Goal: Task Accomplishment & Management: Complete application form

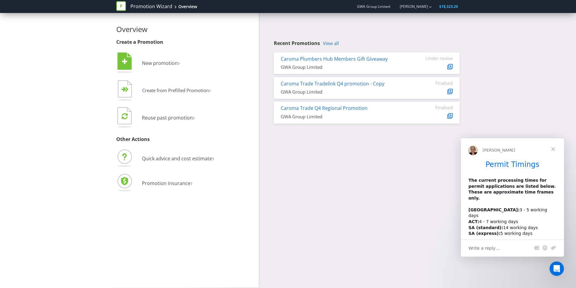
click at [148, 65] on span "New promotion" at bounding box center [160, 63] width 36 height 7
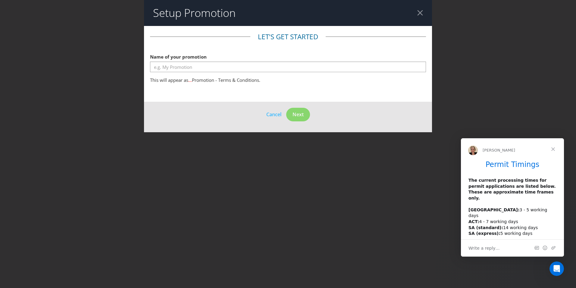
click at [555, 148] on span "Close" at bounding box center [554, 149] width 22 height 22
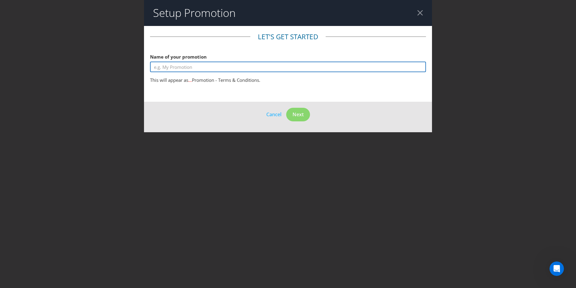
click at [223, 66] on input "text" at bounding box center [288, 67] width 276 height 11
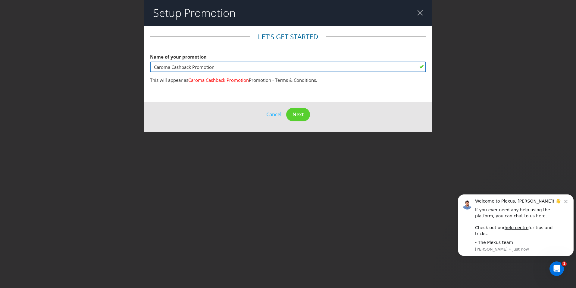
type input "Caroma Cashback Promotion"
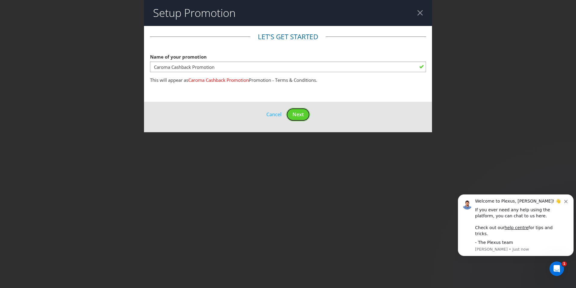
click at [302, 115] on span "Next" at bounding box center [298, 114] width 11 height 7
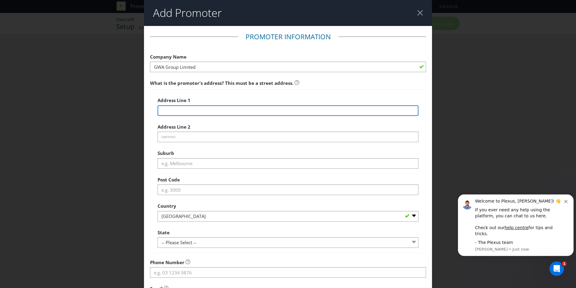
click at [283, 110] on input "text" at bounding box center [288, 110] width 261 height 11
type input "Level 24"
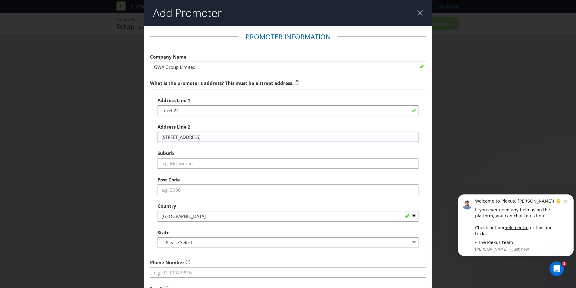
type input "[STREET_ADDRESS]"
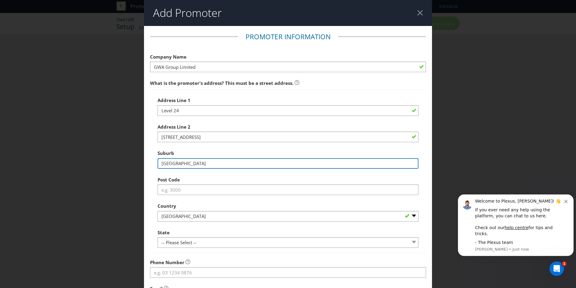
type input "[GEOGRAPHIC_DATA]"
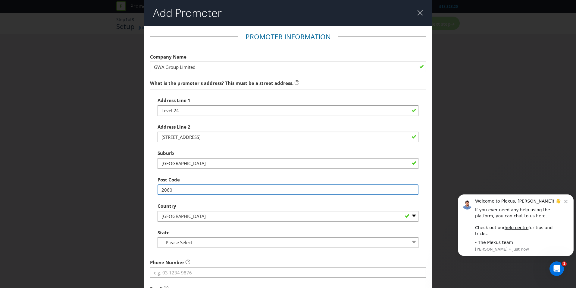
type input "2060"
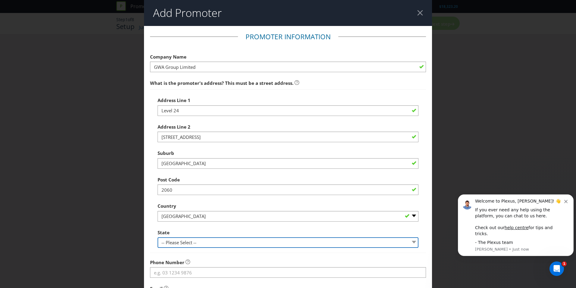
click at [264, 245] on select "-- Please Select -- [GEOGRAPHIC_DATA] [GEOGRAPHIC_DATA] [GEOGRAPHIC_DATA] [GEOG…" at bounding box center [288, 242] width 261 height 11
select select "[GEOGRAPHIC_DATA]"
click at [158, 237] on select "-- Please Select -- [GEOGRAPHIC_DATA] [GEOGRAPHIC_DATA] [GEOGRAPHIC_DATA] [GEOG…" at bounding box center [288, 242] width 261 height 11
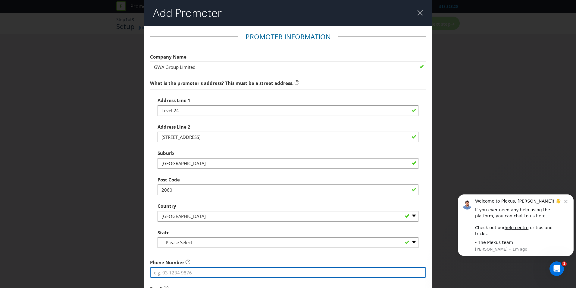
click at [176, 274] on input "tel" at bounding box center [288, 272] width 276 height 11
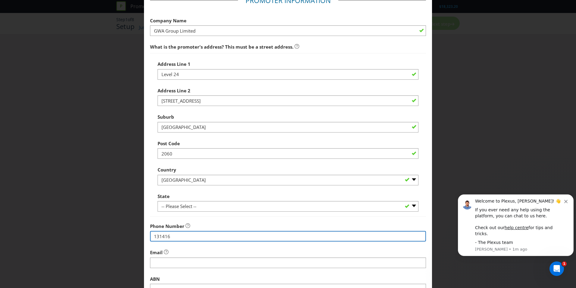
scroll to position [90, 0]
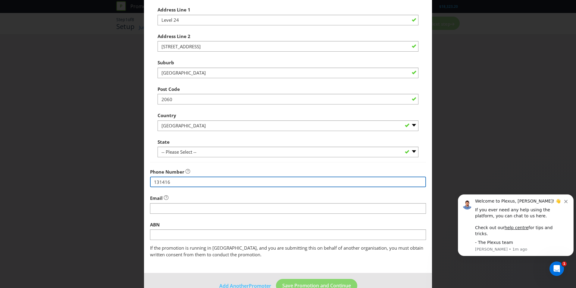
type input "131416"
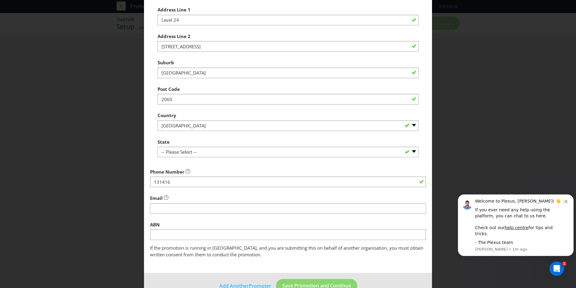
click at [242, 216] on fieldset "Promoter Information Company Name GWA Group Limited What is the promoter's addr…" at bounding box center [288, 100] width 276 height 316
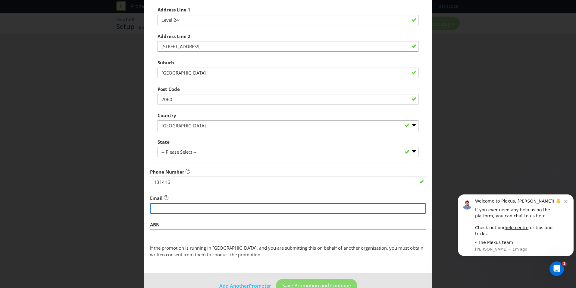
click at [246, 212] on input "string" at bounding box center [288, 208] width 276 height 11
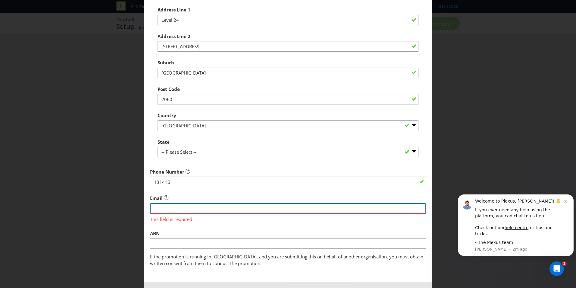
click at [314, 209] on input "string" at bounding box center [288, 208] width 276 height 11
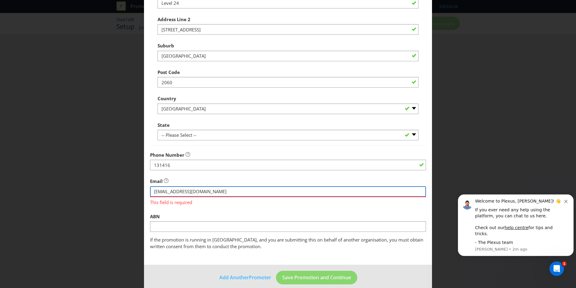
scroll to position [115, 0]
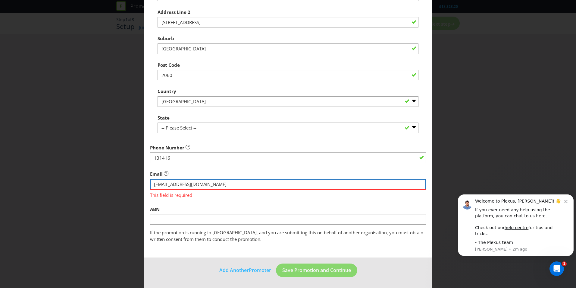
type input "[EMAIL_ADDRESS][DOMAIN_NAME]"
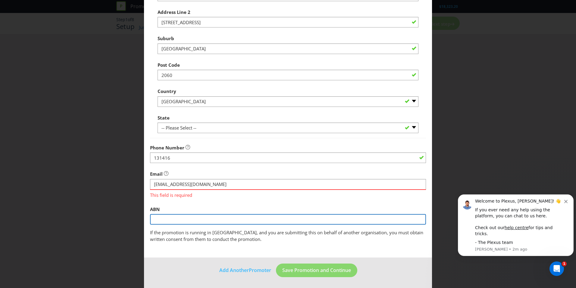
click at [210, 219] on input "text" at bounding box center [288, 219] width 276 height 11
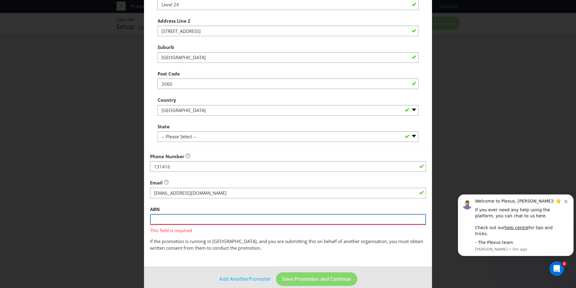
click at [250, 217] on input "text" at bounding box center [288, 219] width 276 height 11
type input "35000189499"
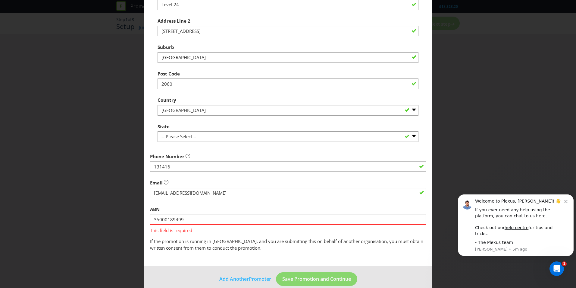
click at [325, 255] on main "Promoter Information Company Name GWA Group Limited What is the promoter's addr…" at bounding box center [288, 93] width 288 height 346
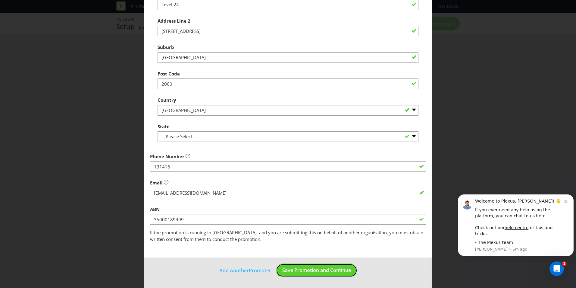
click at [320, 266] on button "Save Promotion and Continue" at bounding box center [316, 270] width 81 height 14
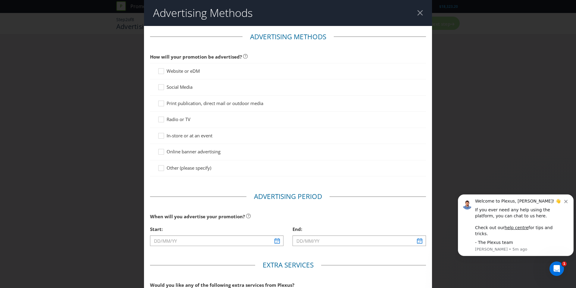
click at [162, 70] on div at bounding box center [161, 69] width 3 height 3
click at [0, 0] on input "Website or eDM" at bounding box center [0, 0] width 0 height 0
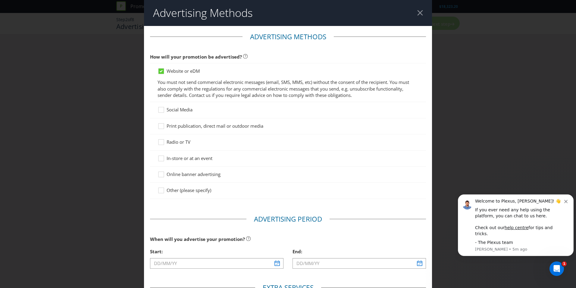
click at [160, 108] on div at bounding box center [161, 107] width 3 height 3
click at [0, 0] on input "Social Media" at bounding box center [0, 0] width 0 height 0
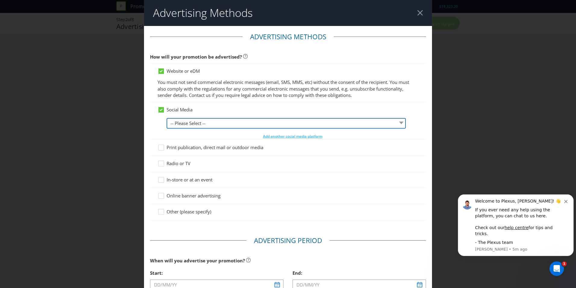
click at [184, 122] on select "-- Please Select -- Facebook X Instagram Snapchat LinkedIn Pinterest Tumblr You…" at bounding box center [286, 123] width 239 height 11
click at [167, 118] on select "-- Please Select -- Facebook X Instagram Snapchat LinkedIn Pinterest Tumblr You…" at bounding box center [286, 123] width 239 height 11
click at [198, 126] on select "-- Please Select -- Facebook X Instagram Snapchat LinkedIn Pinterest Tumblr You…" at bounding box center [286, 123] width 239 height 11
select select "INSTAGRAM"
click at [167, 118] on select "-- Please Select -- Facebook X Instagram Snapchat LinkedIn Pinterest Tumblr You…" at bounding box center [286, 123] width 239 height 11
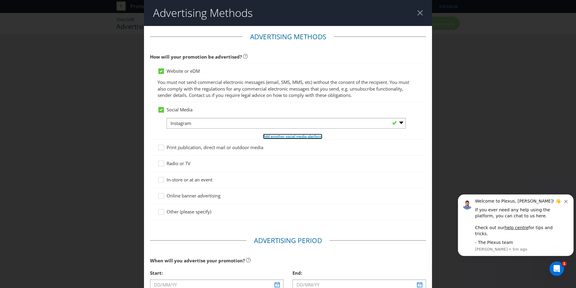
click at [278, 137] on span "Add another social media platform" at bounding box center [292, 136] width 59 height 5
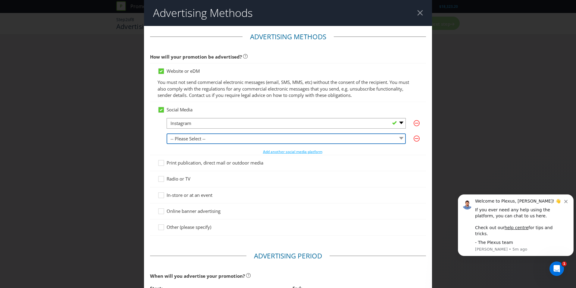
click at [339, 139] on select "-- Please Select -- Facebook X Instagram Snapchat LinkedIn Pinterest Tumblr You…" at bounding box center [286, 138] width 239 height 11
select select "FACEBOOK"
click at [167, 133] on select "-- Please Select -- Facebook X Instagram Snapchat LinkedIn Pinterest Tumblr You…" at bounding box center [286, 138] width 239 height 11
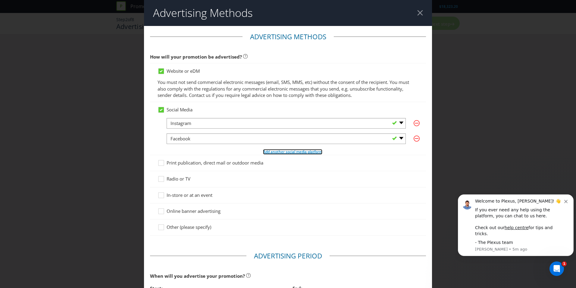
click at [302, 150] on span "Add another social media platform" at bounding box center [292, 151] width 59 height 5
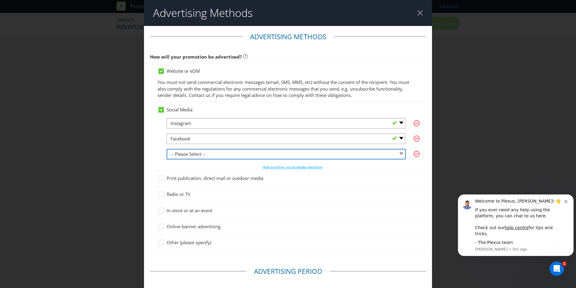
click at [309, 153] on select "-- Please Select -- Facebook X Instagram Snapchat LinkedIn Pinterest Tumblr You…" at bounding box center [286, 154] width 239 height 11
select select "LINKEDIN"
click at [167, 149] on select "-- Please Select -- Facebook X Instagram Snapchat LinkedIn Pinterest Tumblr You…" at bounding box center [286, 154] width 239 height 11
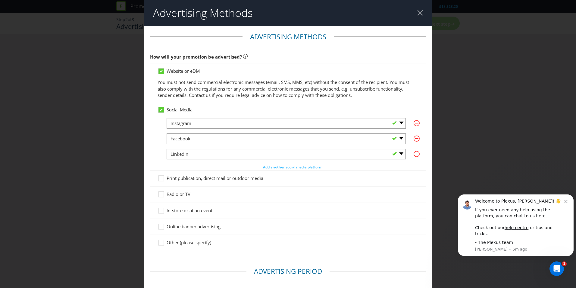
click at [159, 211] on icon at bounding box center [162, 211] width 9 height 9
click at [0, 0] on input "In-store or at an event" at bounding box center [0, 0] width 0 height 0
click at [161, 224] on div at bounding box center [161, 224] width 3 height 3
click at [0, 0] on input "Online banner advertising" at bounding box center [0, 0] width 0 height 0
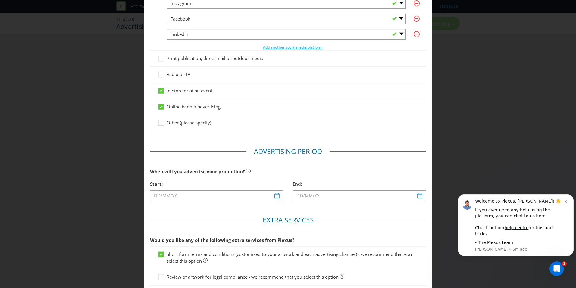
scroll to position [121, 0]
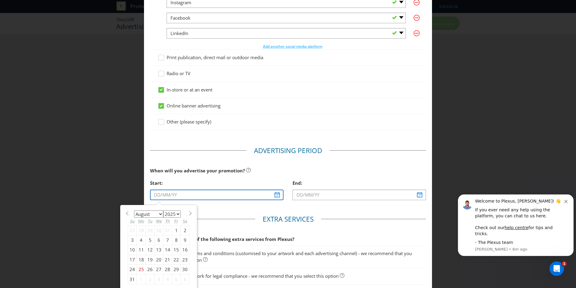
click at [273, 192] on input "text" at bounding box center [217, 194] width 134 height 11
click at [159, 214] on select "January February March April May June July August September October November De…" at bounding box center [148, 213] width 29 height 7
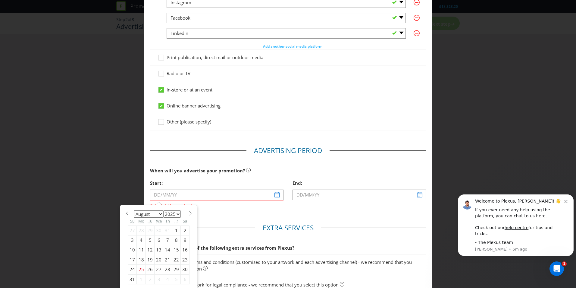
select select "9"
click at [134, 210] on select "January February March April May June July August September October November De…" at bounding box center [148, 213] width 29 height 7
click at [159, 229] on div "1" at bounding box center [159, 230] width 9 height 10
type input "[DATE]"
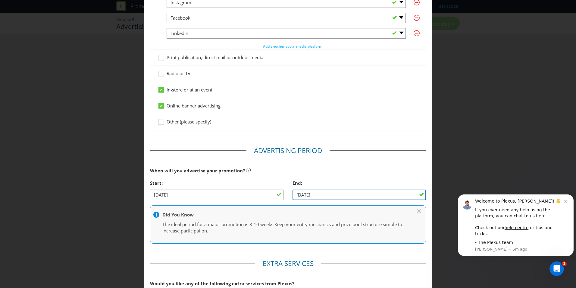
click at [336, 193] on input "[DATE]" at bounding box center [360, 194] width 134 height 11
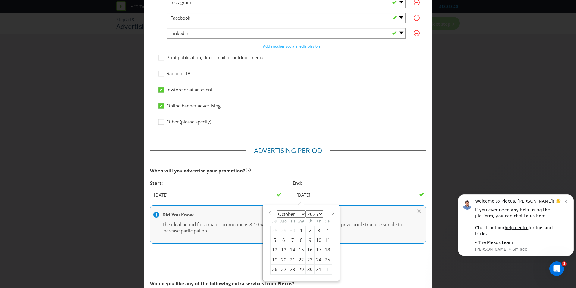
click at [302, 213] on select "January February March April May June July August September October November De…" at bounding box center [291, 213] width 29 height 7
select select "11"
click at [277, 210] on select "January February March April May June July August September October November De…" at bounding box center [291, 213] width 29 height 7
click at [298, 267] on div "31" at bounding box center [301, 269] width 9 height 10
type input "[DATE]"
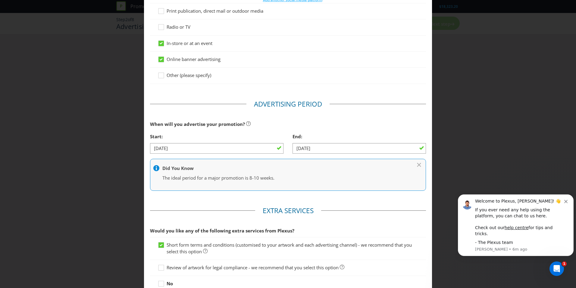
scroll to position [211, 0]
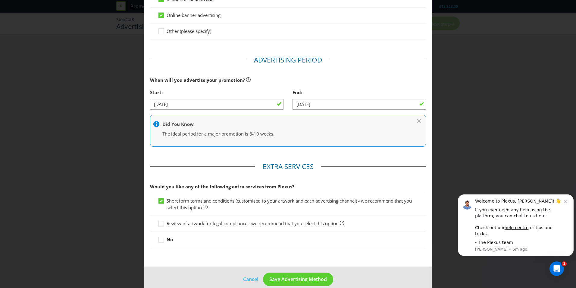
click at [161, 223] on div at bounding box center [161, 221] width 3 height 3
click at [0, 0] on input "Review of artwork for legal compliance - we recommend that you select this opti…" at bounding box center [0, 0] width 0 height 0
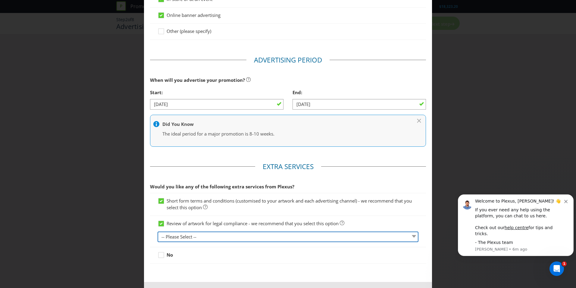
click at [188, 236] on select "-- Please Select -- 1 piece 2-4 pieces (provided at same time) 5-7 pieces (prov…" at bounding box center [288, 236] width 261 height 11
select select "MARKETING_REVIEW_2"
click at [158, 231] on select "-- Please Select -- 1 piece 2-4 pieces (provided at same time) 5-7 pieces (prov…" at bounding box center [288, 236] width 261 height 11
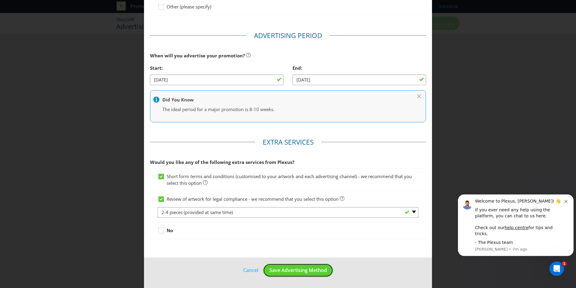
click at [277, 268] on span "Save Advertising Method" at bounding box center [299, 270] width 58 height 7
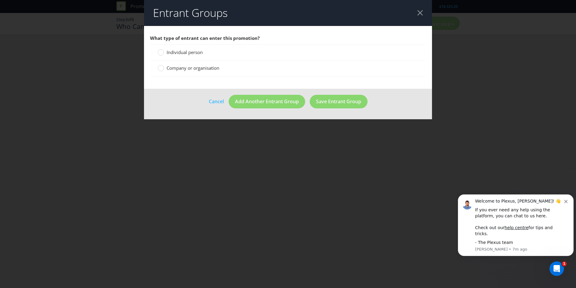
click at [160, 69] on circle at bounding box center [161, 68] width 6 height 6
click at [0, 0] on input "Company or organisation" at bounding box center [0, 0] width 0 height 0
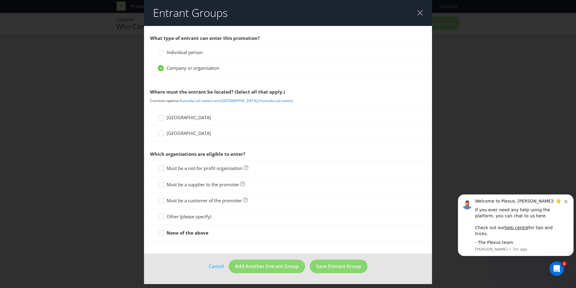
click at [159, 51] on div at bounding box center [160, 50] width 3 height 3
click at [0, 0] on input "Individual person" at bounding box center [0, 0] width 0 height 0
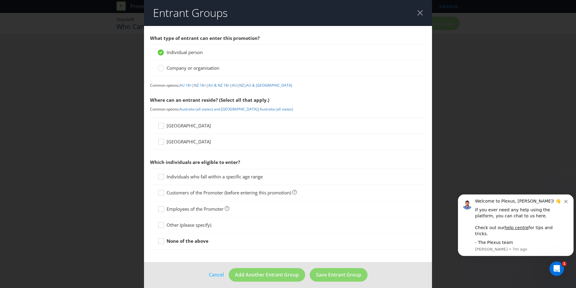
click at [159, 125] on icon at bounding box center [162, 126] width 9 height 9
click at [0, 0] on input "[GEOGRAPHIC_DATA]" at bounding box center [0, 0] width 0 height 0
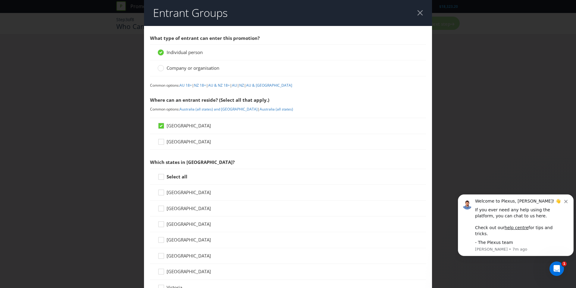
click at [159, 177] on icon at bounding box center [162, 177] width 9 height 9
click at [0, 0] on input "Select all" at bounding box center [0, 0] width 0 height 0
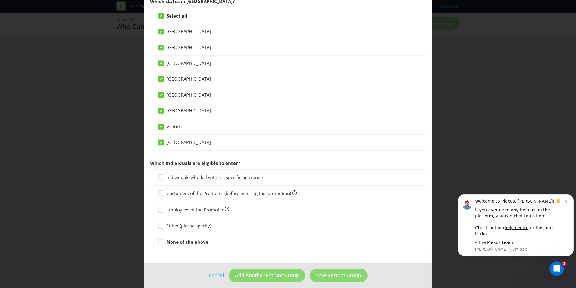
scroll to position [166, 0]
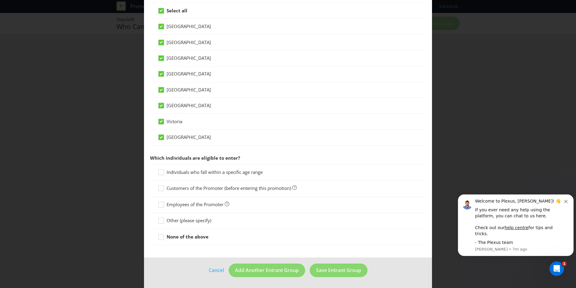
click at [161, 188] on icon at bounding box center [162, 189] width 9 height 9
click at [0, 0] on input "Customers of the Promoter (before entering this promotion)" at bounding box center [0, 0] width 0 height 0
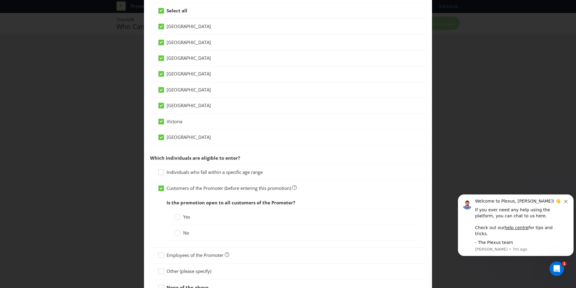
click at [178, 216] on circle at bounding box center [178, 217] width 6 height 6
click at [0, 0] on input "Yes" at bounding box center [0, 0] width 0 height 0
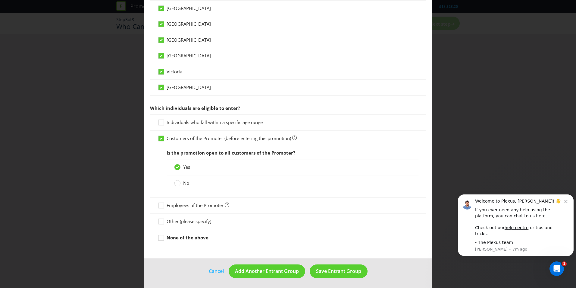
scroll to position [216, 0]
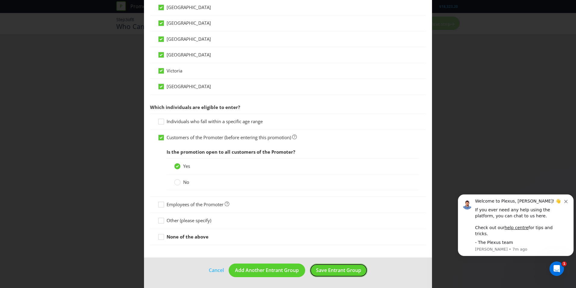
click at [325, 271] on span "Save Entrant Group" at bounding box center [338, 270] width 45 height 7
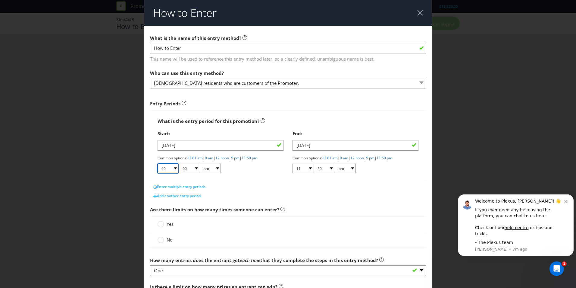
click at [166, 165] on select "01 02 03 04 05 06 07 08 09 10 11 12" at bounding box center [168, 168] width 21 height 10
select select "06"
click at [158, 163] on select "01 02 03 04 05 06 07 08 09 10 11 12" at bounding box center [168, 168] width 21 height 10
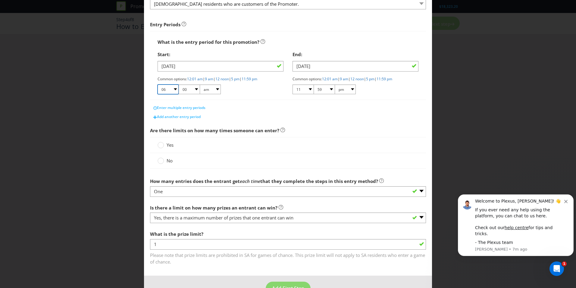
scroll to position [90, 0]
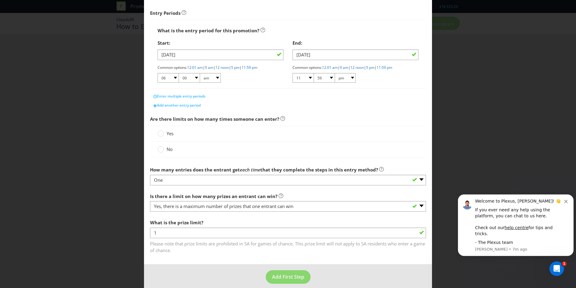
click at [161, 150] on circle at bounding box center [161, 149] width 6 height 6
click at [0, 0] on input "No" at bounding box center [0, 0] width 0 height 0
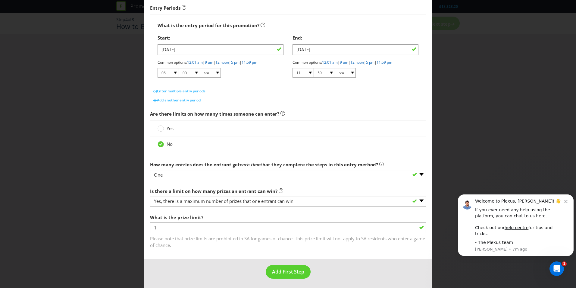
scroll to position [97, 0]
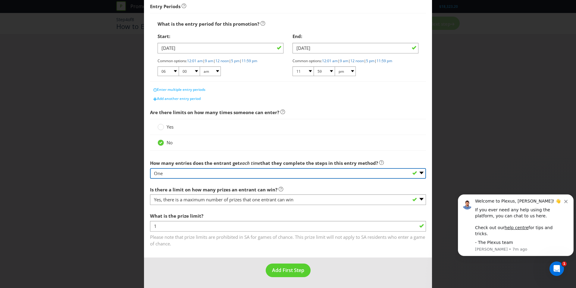
click at [287, 173] on select "-- Please select -- One More than one Other (please specify) Not applicable - g…" at bounding box center [288, 173] width 276 height 11
select select "NA"
click at [150, 168] on select "-- Please select -- One More than one Other (please specify) Not applicable - g…" at bounding box center [288, 173] width 276 height 11
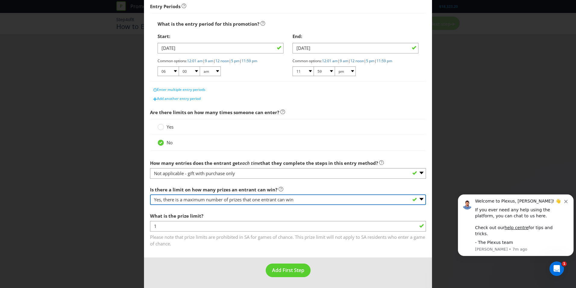
click at [286, 199] on select "-- Please select -- Yes, there is a maximum number of prizes that one entrant c…" at bounding box center [288, 199] width 276 height 11
select select "NA"
click at [150, 205] on select "-- Please select -- Yes, there is a maximum number of prizes that one entrant c…" at bounding box center [288, 199] width 276 height 11
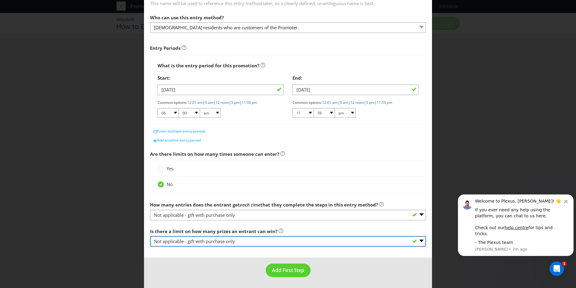
scroll to position [55, 0]
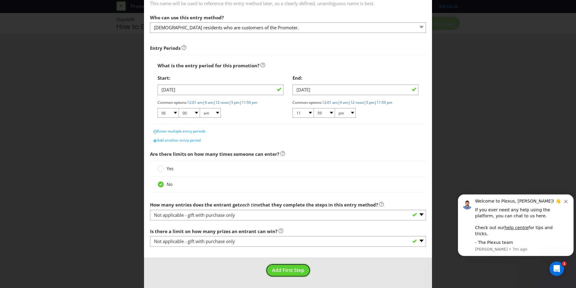
click at [280, 272] on span "Add First Step" at bounding box center [288, 270] width 32 height 7
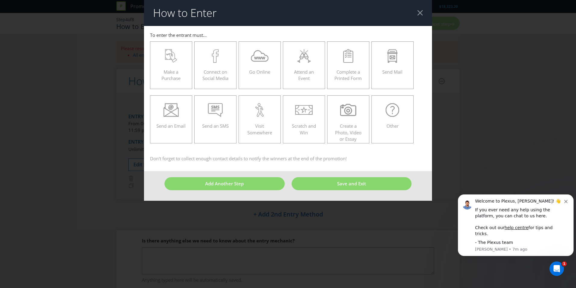
click at [172, 57] on icon at bounding box center [171, 56] width 12 height 14
click at [0, 0] on input "Make a Purchase" at bounding box center [0, 0] width 0 height 0
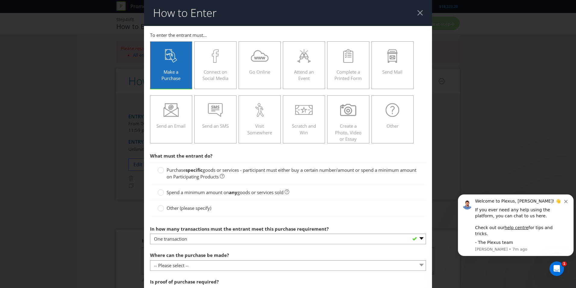
click at [159, 171] on circle at bounding box center [161, 170] width 6 height 6
click at [0, 0] on input "Purchase specific goods or services - participant must either buy a certain num…" at bounding box center [0, 0] width 0 height 0
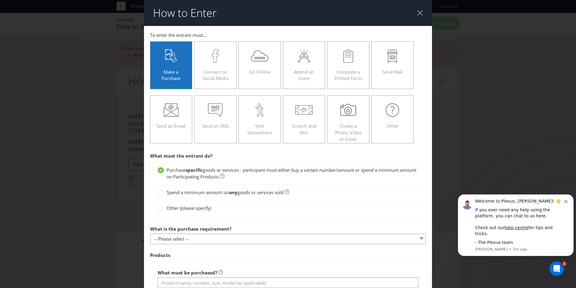
click at [159, 192] on circle at bounding box center [161, 192] width 6 height 6
click at [0, 0] on input "Spend a minimum amount on any goods or services sold" at bounding box center [0, 0] width 0 height 0
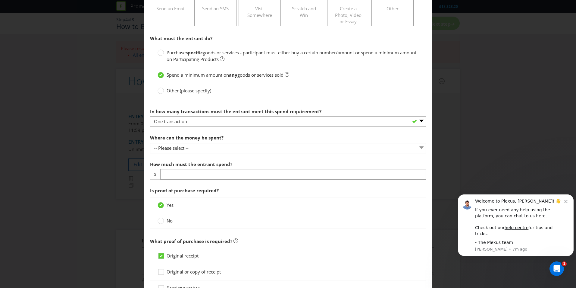
scroll to position [121, 0]
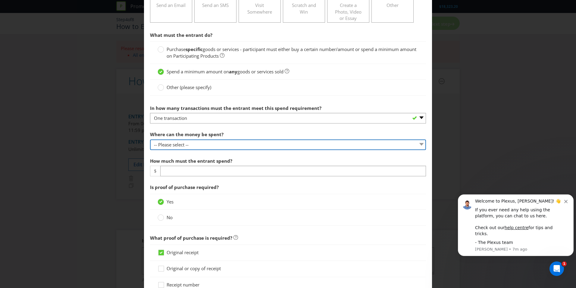
click at [219, 145] on select "-- Please select -- Any stores displaying promotional material (including onlin…" at bounding box center [288, 144] width 276 height 11
select select "SPECIFIC"
click at [150, 139] on select "-- Please select -- Any stores displaying promotional material (including onlin…" at bounding box center [288, 144] width 276 height 11
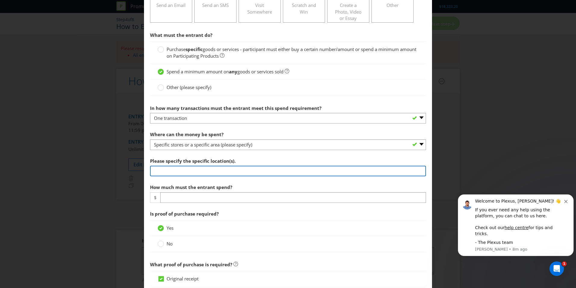
click at [201, 174] on input "text" at bounding box center [288, 171] width 276 height 11
type input "Tradelink Branches National"
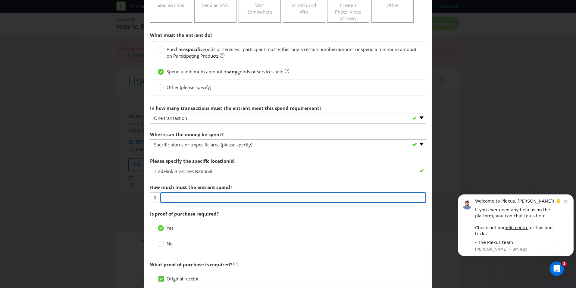
click at [240, 192] on input "number" at bounding box center [293, 197] width 266 height 11
type input "500"
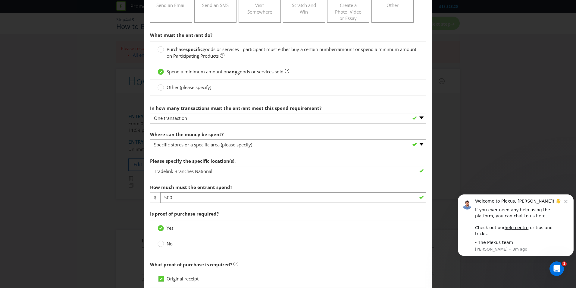
click at [291, 212] on span "Is proof of purchase required?" at bounding box center [288, 213] width 276 height 12
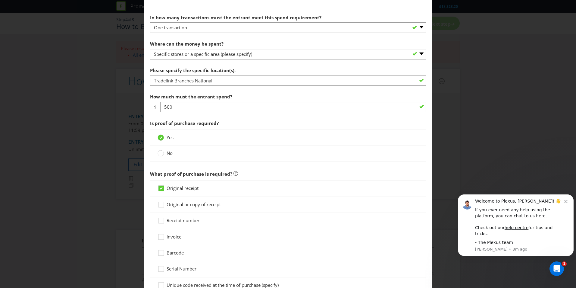
scroll to position [271, 0]
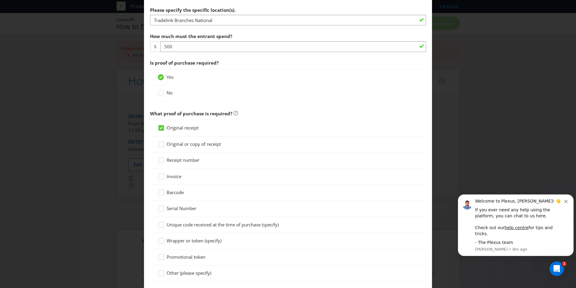
click at [158, 143] on icon at bounding box center [162, 145] width 9 height 9
click at [0, 0] on input "Original or copy of receipt" at bounding box center [0, 0] width 0 height 0
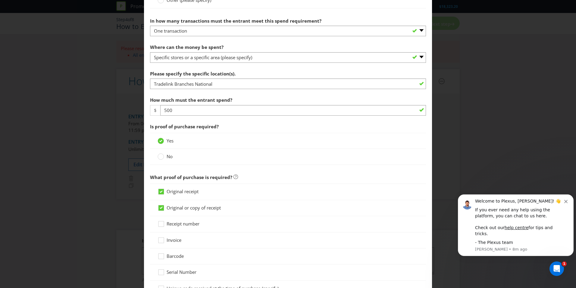
scroll to position [207, 0]
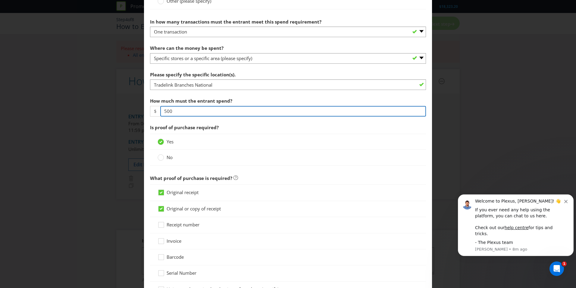
click at [356, 113] on input "500" at bounding box center [293, 111] width 266 height 11
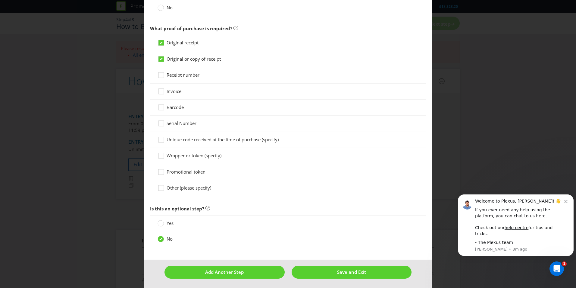
scroll to position [358, 0]
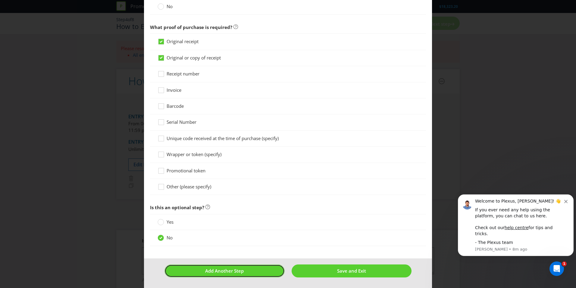
click at [246, 273] on button "Add Another Step" at bounding box center [225, 270] width 120 height 13
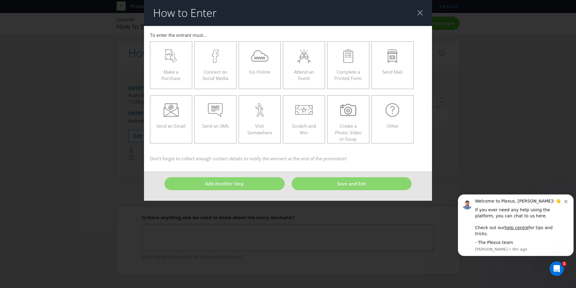
click at [180, 74] on div "Make a Purchase" at bounding box center [171, 62] width 30 height 27
click at [0, 0] on input "Make a Purchase" at bounding box center [0, 0] width 0 height 0
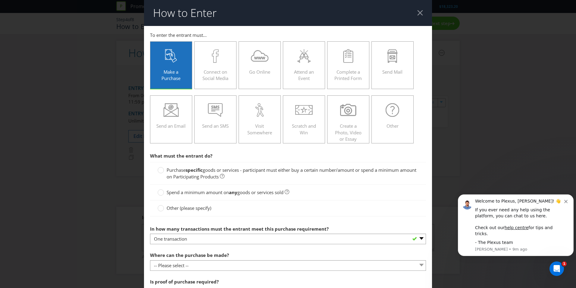
click at [158, 171] on circle at bounding box center [161, 170] width 6 height 6
click at [0, 0] on input "Purchase specific goods or services - participant must either buy a certain num…" at bounding box center [0, 0] width 0 height 0
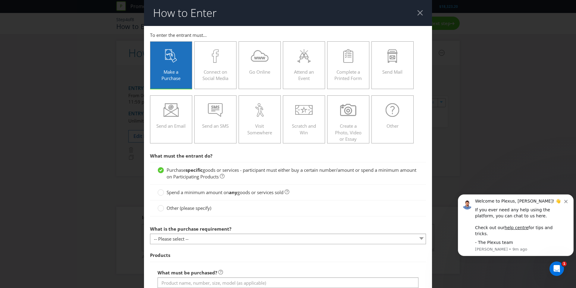
click at [160, 193] on circle at bounding box center [161, 192] width 6 height 6
click at [0, 0] on input "Spend a minimum amount on any goods or services sold" at bounding box center [0, 0] width 0 height 0
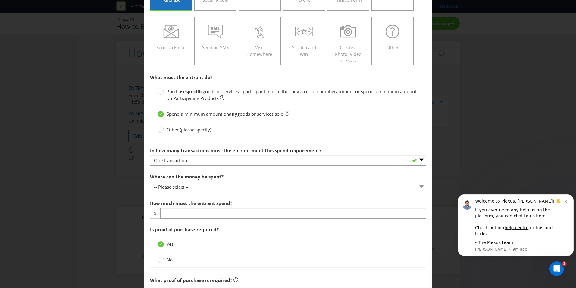
scroll to position [90, 0]
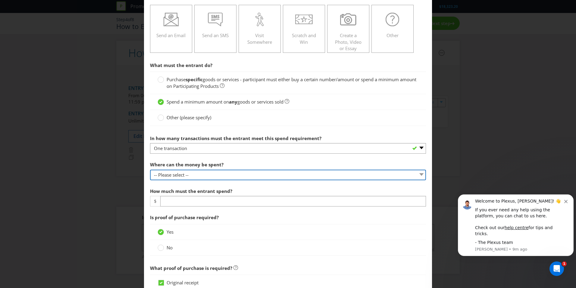
click at [234, 175] on select "-- Please select -- Any stores displaying promotional material (including onlin…" at bounding box center [288, 174] width 276 height 11
select select "SPECIFIC"
click at [150, 169] on select "-- Please select -- Any stores displaying promotional material (including onlin…" at bounding box center [288, 174] width 276 height 11
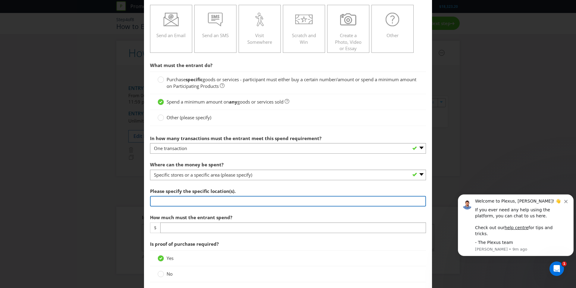
click at [188, 201] on input "text" at bounding box center [288, 201] width 276 height 11
type input "Tradelink Branches National"
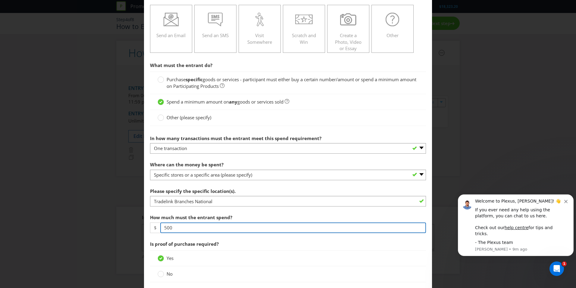
click at [192, 228] on input "500" at bounding box center [293, 227] width 266 height 11
click at [165, 227] on input "500" at bounding box center [293, 227] width 266 height 11
type input "1000"
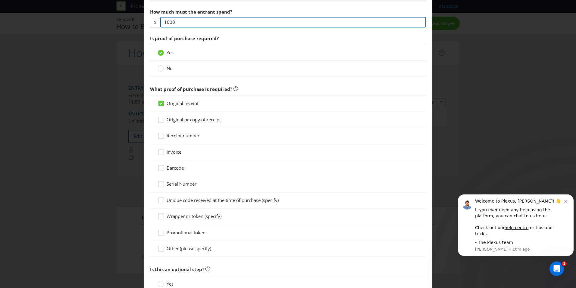
scroll to position [302, 0]
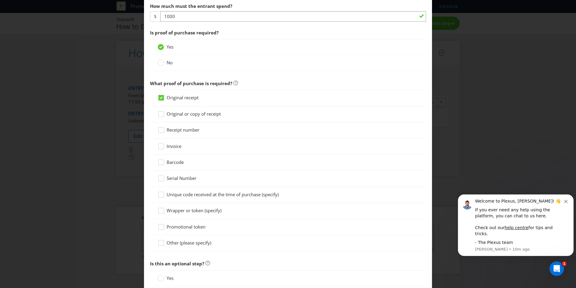
click at [163, 114] on icon at bounding box center [162, 115] width 9 height 9
click at [0, 0] on input "Original or copy of receipt" at bounding box center [0, 0] width 0 height 0
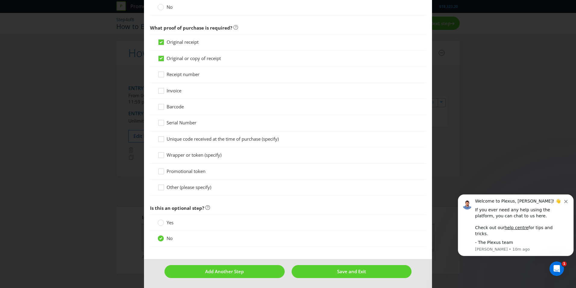
scroll to position [358, 0]
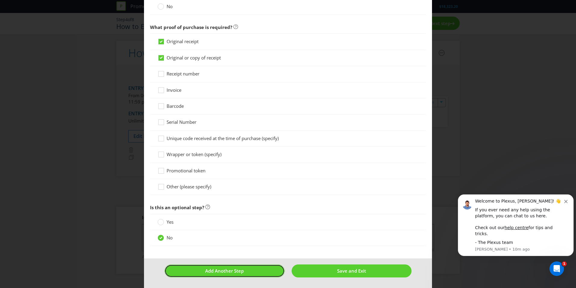
click at [207, 265] on button "Add Another Step" at bounding box center [225, 270] width 120 height 13
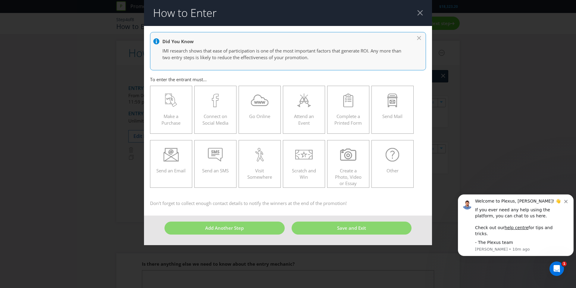
click at [169, 107] on icon at bounding box center [171, 100] width 12 height 14
click at [0, 0] on input "Make a Purchase" at bounding box center [0, 0] width 0 height 0
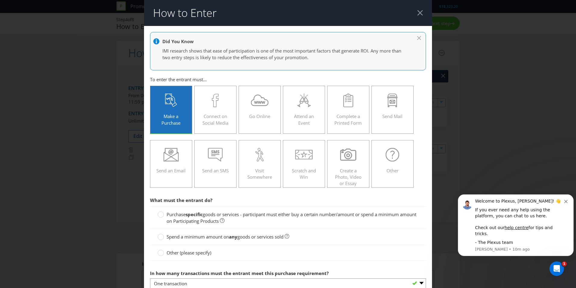
click at [159, 214] on div at bounding box center [160, 212] width 3 height 3
click at [0, 0] on input "Purchase specific goods or services - participant must either buy a certain num…" at bounding box center [0, 0] width 0 height 0
click at [162, 236] on circle at bounding box center [161, 237] width 6 height 6
click at [0, 0] on input "Spend a minimum amount on any goods or services sold" at bounding box center [0, 0] width 0 height 0
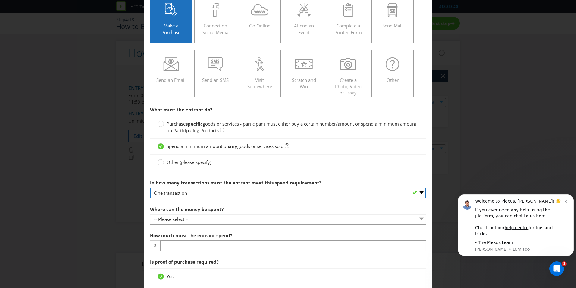
click at [206, 196] on select "-- Please select -- One transaction A specific number of transactions Any numbe…" at bounding box center [288, 193] width 276 height 11
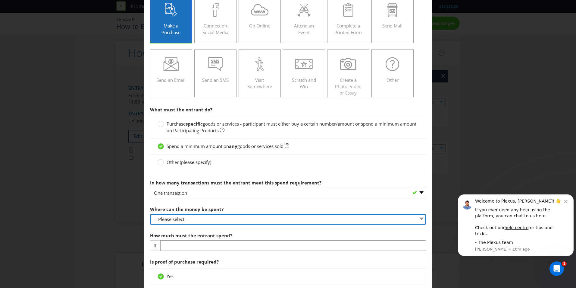
click at [203, 217] on select "-- Please select -- Any stores displaying promotional material (including onlin…" at bounding box center [288, 219] width 276 height 11
select select "SPECIFIC"
click at [150, 214] on select "-- Please select -- Any stores displaying promotional material (including onlin…" at bounding box center [288, 219] width 276 height 11
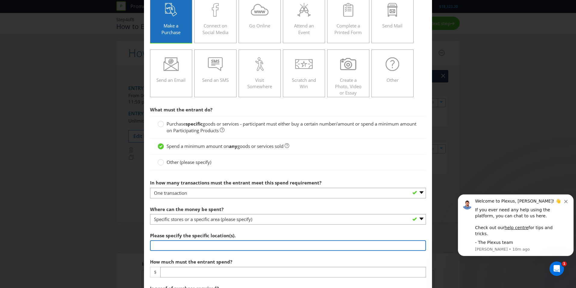
click at [190, 250] on input "text" at bounding box center [288, 245] width 276 height 11
type input "Tradelink Branches National"
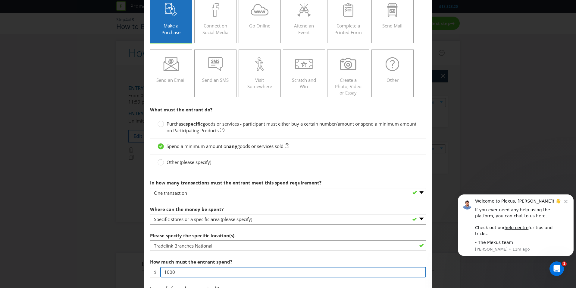
click at [164, 273] on input "1000" at bounding box center [293, 272] width 266 height 11
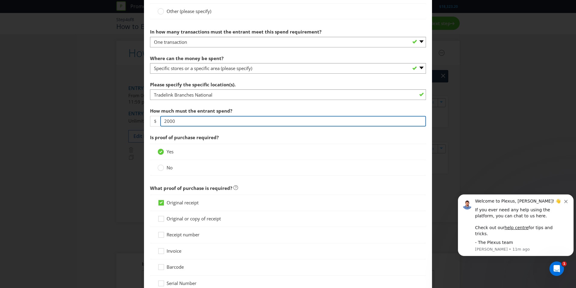
scroll to position [392, 0]
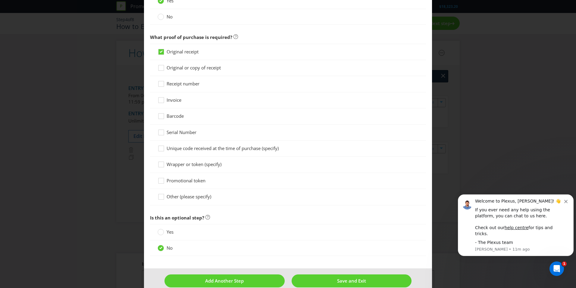
type input "2000"
click at [182, 69] on span "Original or copy of receipt" at bounding box center [194, 68] width 54 height 6
click at [0, 0] on input "Original or copy of receipt" at bounding box center [0, 0] width 0 height 0
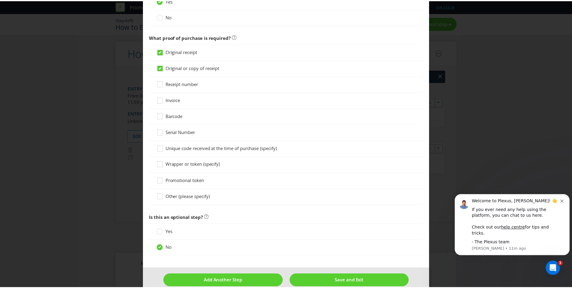
scroll to position [402, 0]
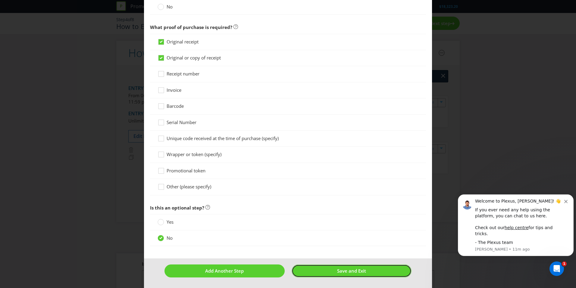
click at [328, 266] on button "Save and Exit" at bounding box center [352, 270] width 120 height 13
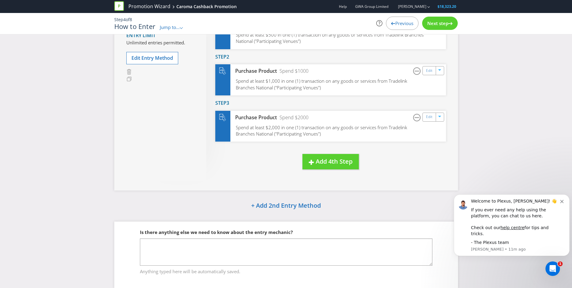
scroll to position [139, 0]
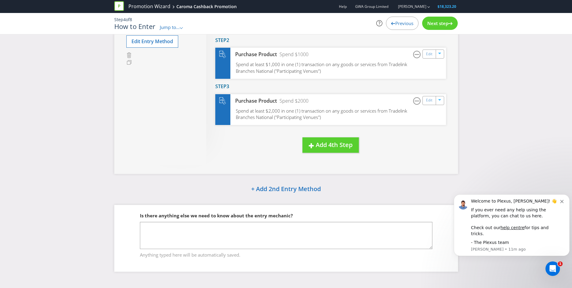
click at [433, 21] on span "Next step" at bounding box center [437, 23] width 21 height 6
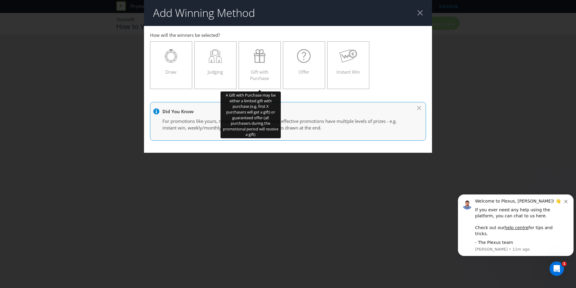
click at [253, 48] on label "Gift with Purchase" at bounding box center [260, 65] width 42 height 48
click at [0, 0] on input "Gift with Purchase" at bounding box center [0, 0] width 0 height 0
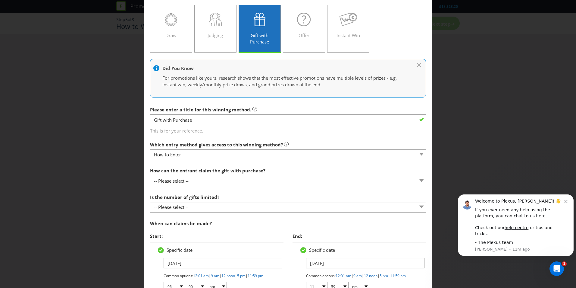
scroll to position [30, 0]
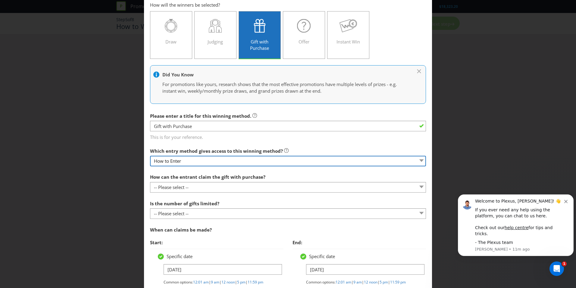
click at [271, 158] on select "How to Enter" at bounding box center [288, 161] width 276 height 11
click at [266, 160] on select "How to Enter" at bounding box center [288, 161] width 276 height 11
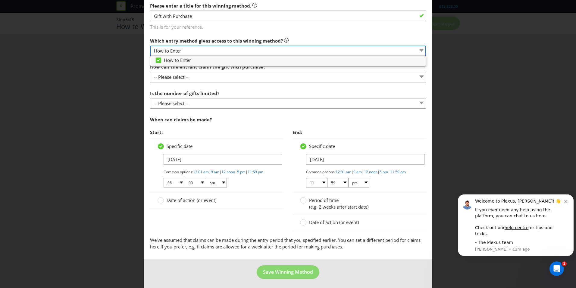
scroll to position [147, 0]
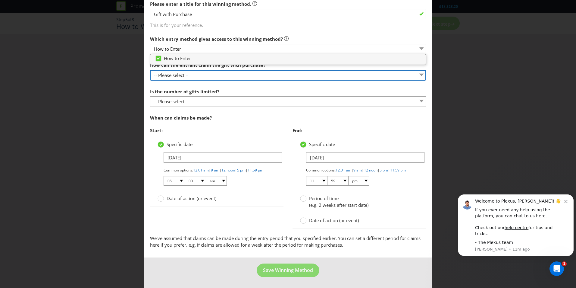
click at [185, 72] on select "-- Please select -- Already covered by entry mechanic Automatically sent to cla…" at bounding box center [288, 75] width 276 height 11
select select "ONLINE"
click at [150, 70] on select "-- Please select -- Already covered by entry mechanic Automatically sent to cla…" at bounding box center [288, 75] width 276 height 11
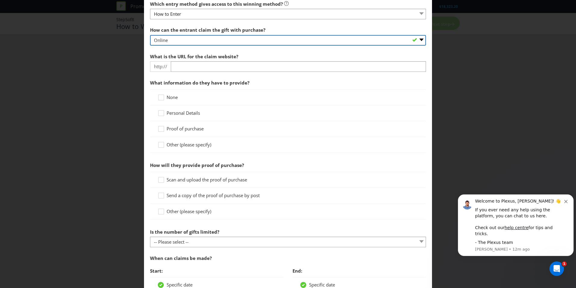
scroll to position [177, 0]
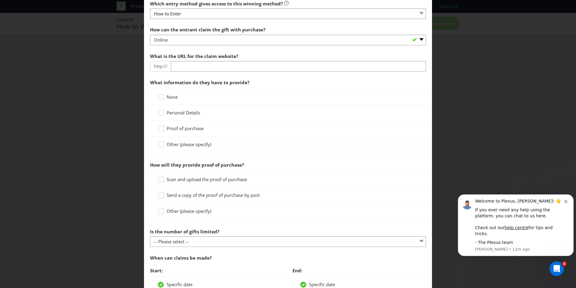
click at [160, 127] on div at bounding box center [161, 126] width 3 height 3
click at [0, 0] on input "Proof of purchase" at bounding box center [0, 0] width 0 height 0
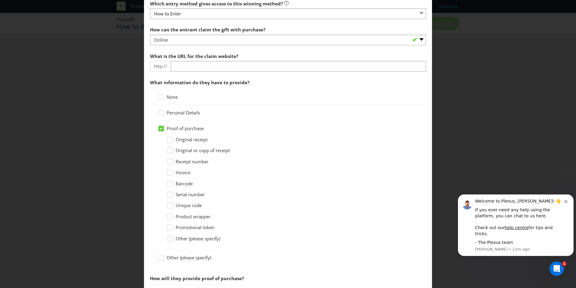
click at [170, 150] on icon at bounding box center [171, 151] width 9 height 9
click at [0, 0] on input "Original or copy of receipt" at bounding box center [0, 0] width 0 height 0
click at [170, 140] on icon at bounding box center [171, 140] width 9 height 9
click at [0, 0] on input "Original receipt" at bounding box center [0, 0] width 0 height 0
click at [161, 114] on icon at bounding box center [162, 113] width 9 height 9
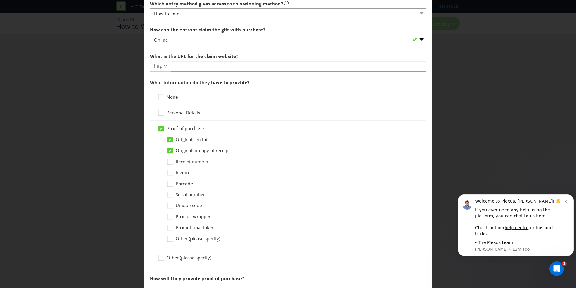
click at [0, 0] on input "Personal Details" at bounding box center [0, 0] width 0 height 0
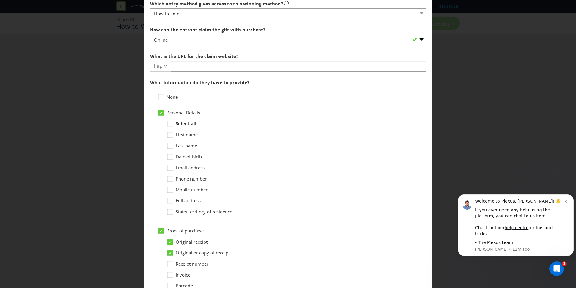
click at [169, 134] on div at bounding box center [170, 132] width 3 height 3
click at [0, 0] on input "First name" at bounding box center [0, 0] width 0 height 0
click at [169, 145] on div at bounding box center [170, 143] width 3 height 3
click at [0, 0] on input "Last name" at bounding box center [0, 0] width 0 height 0
click at [170, 167] on div at bounding box center [170, 165] width 3 height 3
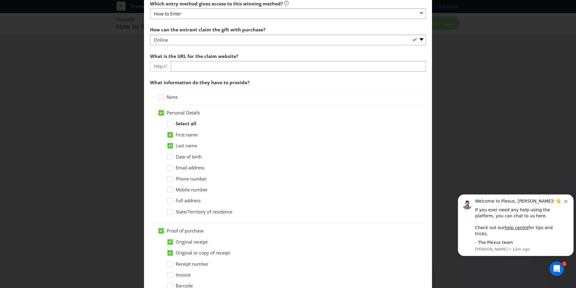
click at [0, 0] on input "Email address" at bounding box center [0, 0] width 0 height 0
click at [167, 178] on icon at bounding box center [171, 179] width 9 height 9
click at [0, 0] on input "Phone number" at bounding box center [0, 0] width 0 height 0
click at [168, 178] on icon at bounding box center [170, 178] width 5 height 5
click at [0, 0] on input "Phone number" at bounding box center [0, 0] width 0 height 0
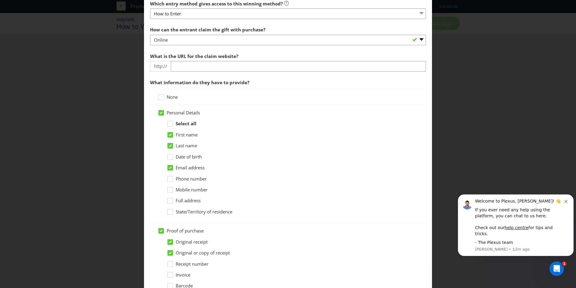
click at [169, 190] on icon at bounding box center [171, 190] width 9 height 9
click at [0, 0] on input "Mobile number" at bounding box center [0, 0] width 0 height 0
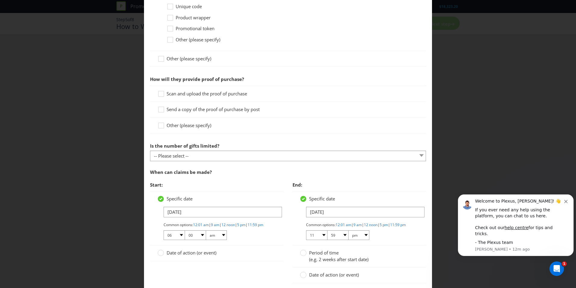
scroll to position [479, 0]
click at [162, 92] on icon at bounding box center [162, 94] width 9 height 9
click at [0, 0] on input "Scan and upload the proof of purchase" at bounding box center [0, 0] width 0 height 0
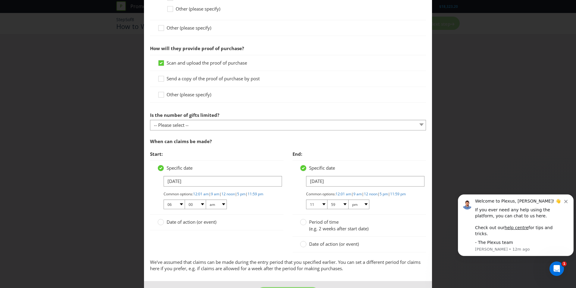
scroll to position [538, 0]
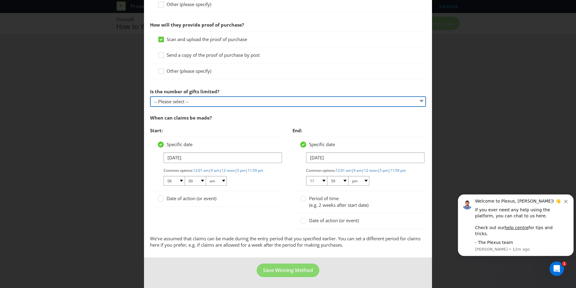
click at [258, 96] on select "-- Please select -- Unlimited gifts available during promotional period Number …" at bounding box center [288, 101] width 276 height 11
select select "UNLIMITED"
click at [150, 96] on select "-- Please select -- Unlimited gifts available during promotional period Number …" at bounding box center [288, 101] width 276 height 11
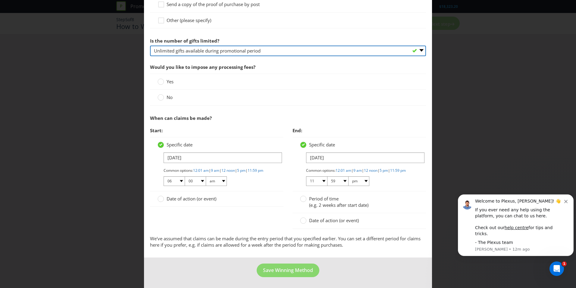
scroll to position [588, 0]
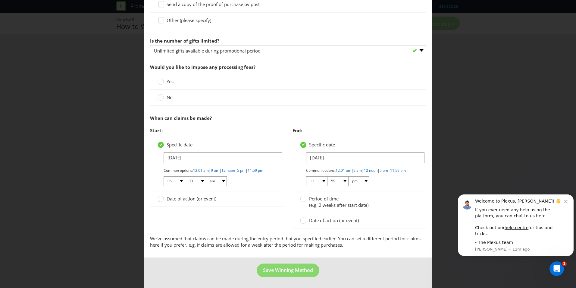
click at [162, 94] on icon at bounding box center [161, 97] width 6 height 6
click at [0, 0] on input "No" at bounding box center [0, 0] width 0 height 0
click at [159, 198] on div at bounding box center [160, 196] width 3 height 3
click at [0, 0] on input "Date of action (or event)" at bounding box center [0, 0] width 0 height 0
click at [162, 141] on circle at bounding box center [161, 144] width 6 height 6
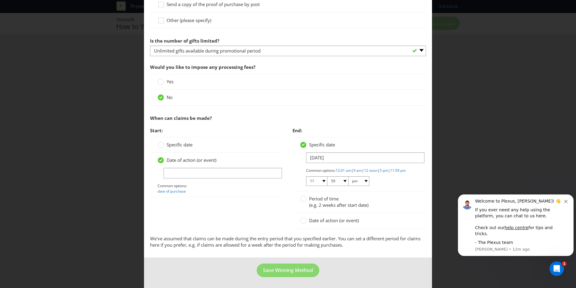
click at [0, 0] on input "Specific date" at bounding box center [0, 0] width 0 height 0
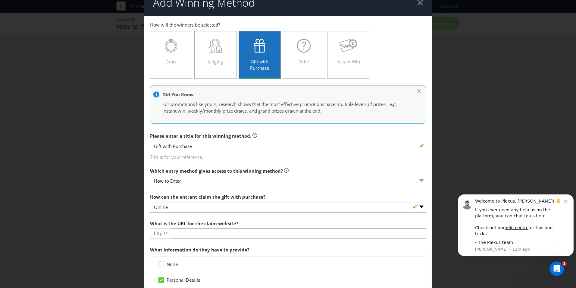
scroll to position [0, 0]
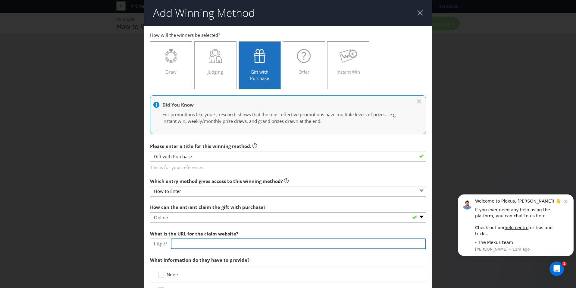
click at [203, 248] on input "text" at bounding box center [298, 243] width 255 height 11
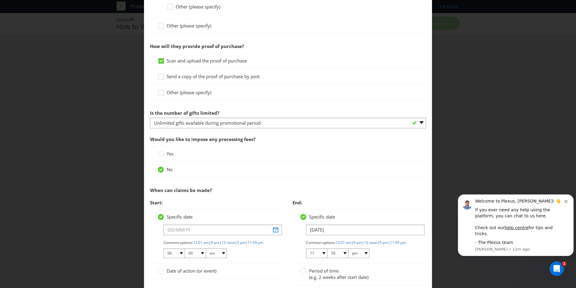
scroll to position [588, 0]
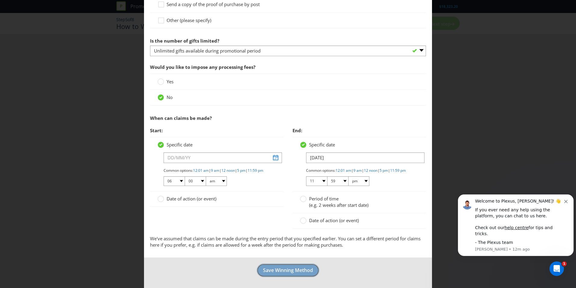
click at [276, 273] on span "Save Winning Method" at bounding box center [288, 270] width 50 height 7
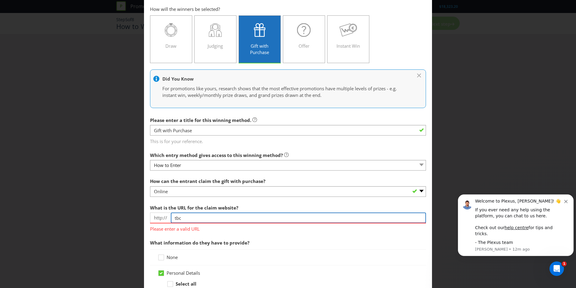
drag, startPoint x: 187, startPoint y: 218, endPoint x: 172, endPoint y: 218, distance: 14.5
click at [172, 218] on input "tbc" at bounding box center [298, 217] width 255 height 11
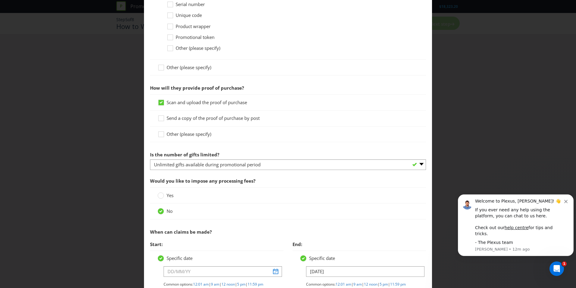
scroll to position [597, 0]
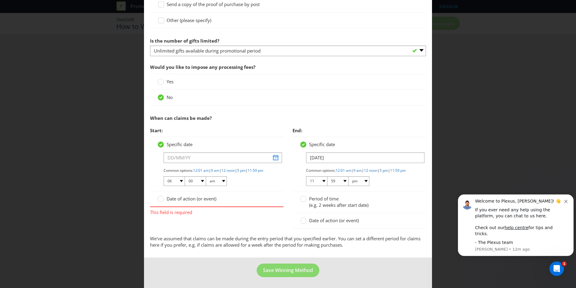
type input "[DOMAIN_NAME]"
click at [272, 269] on span "Save Winning Method" at bounding box center [288, 270] width 50 height 7
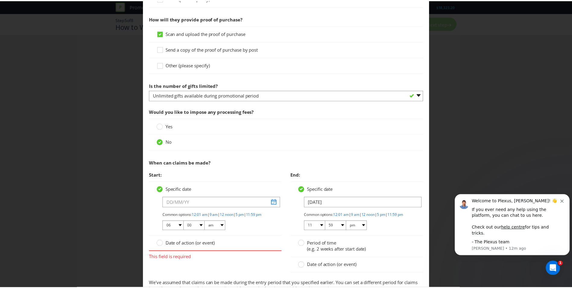
scroll to position [588, 0]
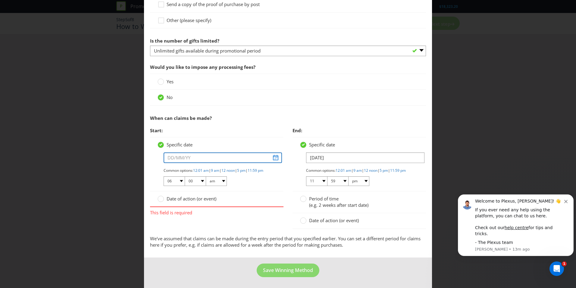
click at [271, 153] on input "text" at bounding box center [223, 157] width 118 height 11
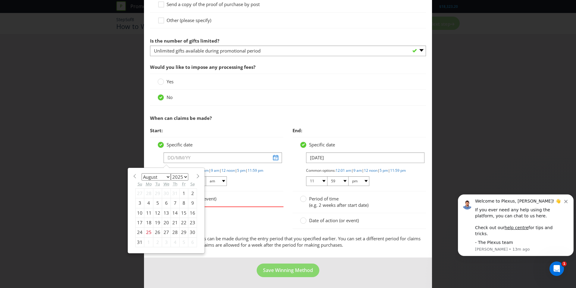
click at [196, 174] on span at bounding box center [198, 176] width 5 height 5
click at [133, 171] on div "January February March April May June July August September October November [D…" at bounding box center [166, 206] width 68 height 70
click at [135, 174] on span at bounding box center [134, 176] width 5 height 5
click at [196, 174] on span at bounding box center [198, 176] width 5 height 5
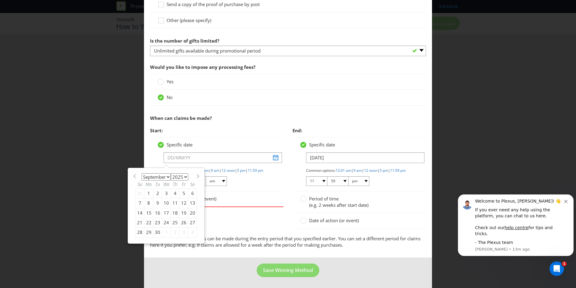
select select "9"
click at [165, 188] on div "1" at bounding box center [166, 193] width 9 height 10
type input "[DATE]"
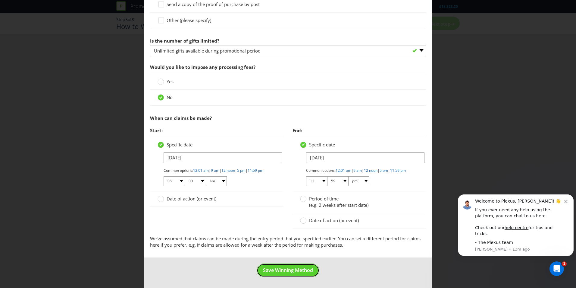
click at [277, 266] on button "Save Winning Method" at bounding box center [288, 270] width 63 height 14
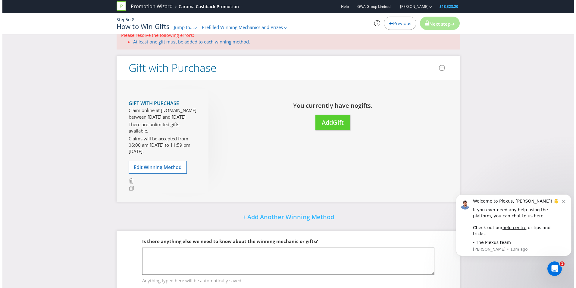
scroll to position [32, 0]
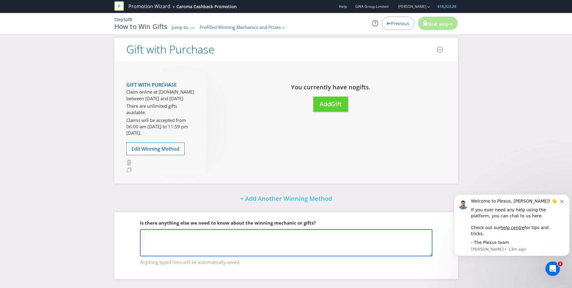
click at [215, 235] on textarea at bounding box center [286, 242] width 292 height 27
type textarea "URL to claim vouchers is TBC"
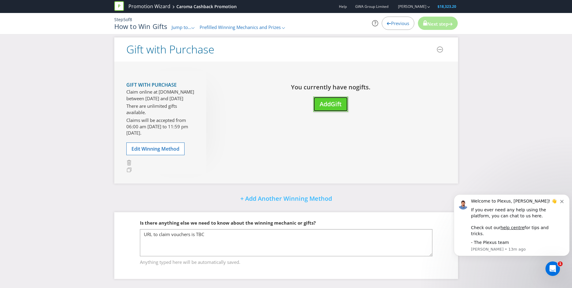
click at [327, 100] on span "Add" at bounding box center [325, 104] width 11 height 8
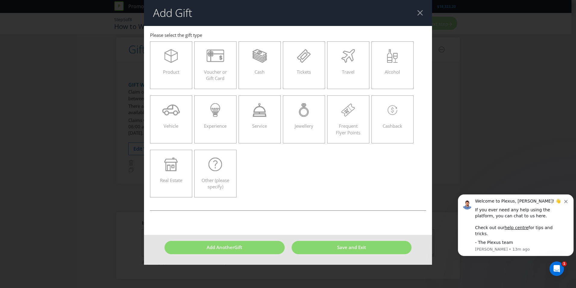
click at [209, 65] on div "Voucher or Gift Card" at bounding box center [216, 62] width 30 height 27
click at [0, 0] on input "Voucher or Gift Card" at bounding box center [0, 0] width 0 height 0
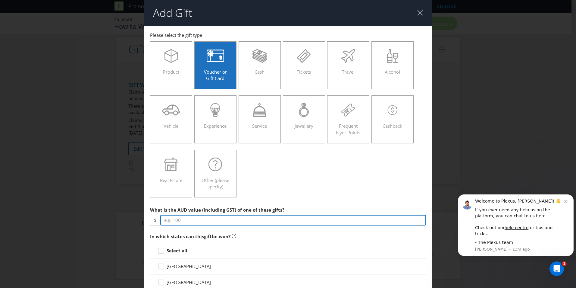
click at [213, 217] on input "number" at bounding box center [293, 220] width 266 height 11
type input "50"
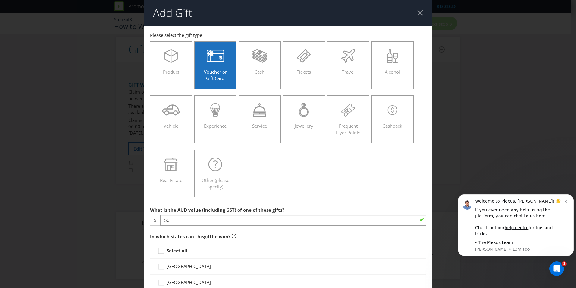
click at [161, 248] on div at bounding box center [161, 248] width 3 height 3
click at [0, 0] on input "Select all" at bounding box center [0, 0] width 0 height 0
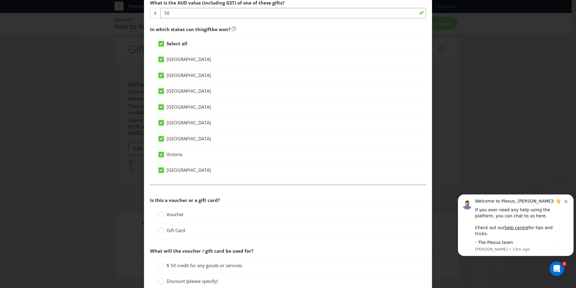
scroll to position [241, 0]
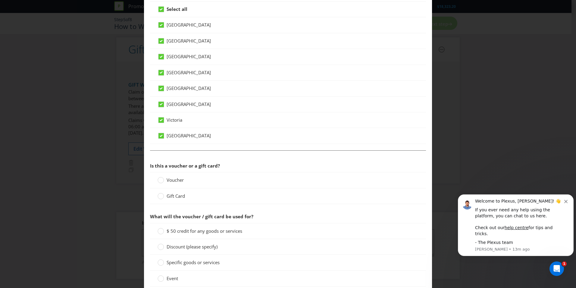
click at [158, 181] on circle at bounding box center [161, 180] width 6 height 6
click at [0, 0] on input "Voucher" at bounding box center [0, 0] width 0 height 0
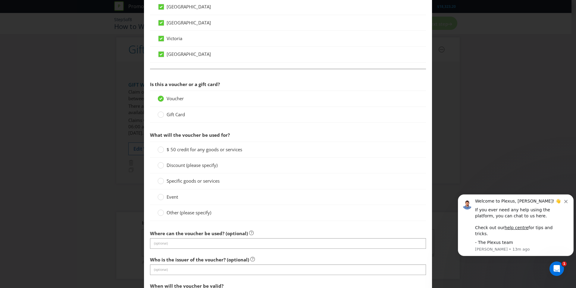
scroll to position [332, 0]
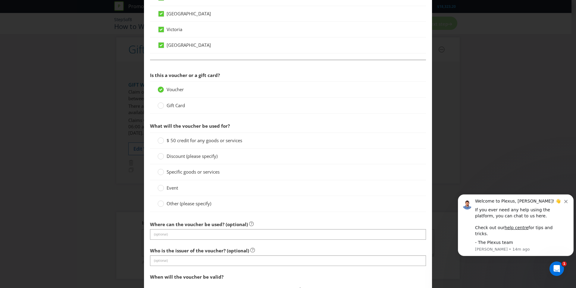
click at [158, 140] on circle at bounding box center [161, 140] width 6 height 6
click at [0, 0] on input "$ 50 credit for any goods or services" at bounding box center [0, 0] width 0 height 0
click at [159, 105] on div at bounding box center [160, 103] width 3 height 3
click at [0, 0] on input "Gift Card" at bounding box center [0, 0] width 0 height 0
click at [162, 89] on circle at bounding box center [161, 90] width 6 height 6
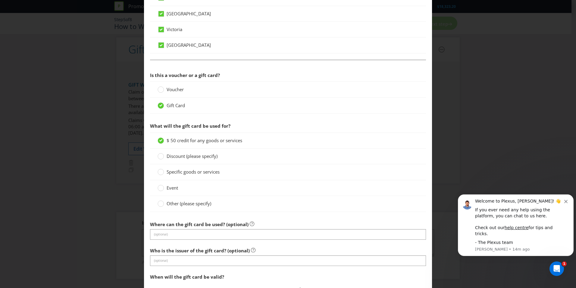
click at [0, 0] on input "Voucher" at bounding box center [0, 0] width 0 height 0
click at [159, 106] on circle at bounding box center [161, 106] width 6 height 6
click at [0, 0] on input "Gift Card" at bounding box center [0, 0] width 0 height 0
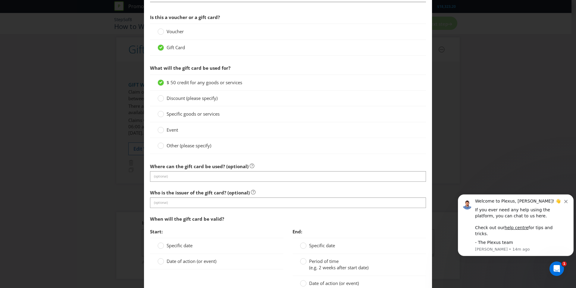
scroll to position [392, 0]
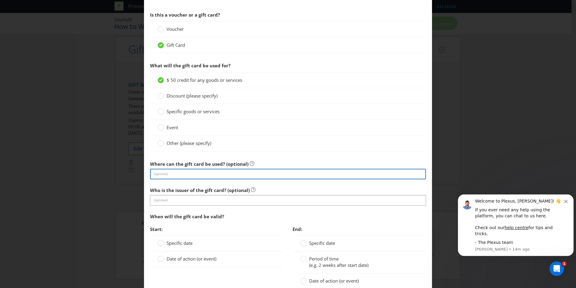
click at [217, 176] on input "text" at bounding box center [288, 174] width 276 height 11
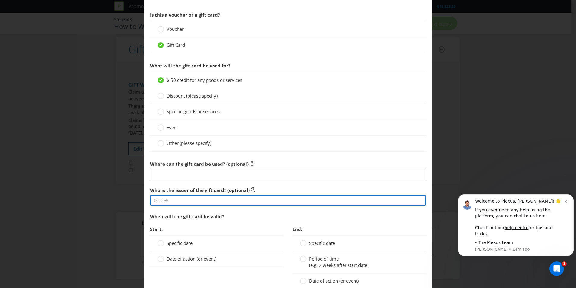
click at [218, 201] on input "text" at bounding box center [288, 200] width 276 height 11
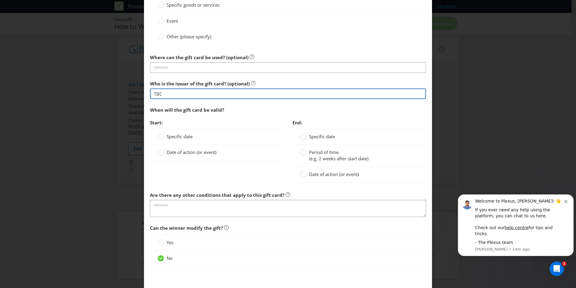
scroll to position [513, 0]
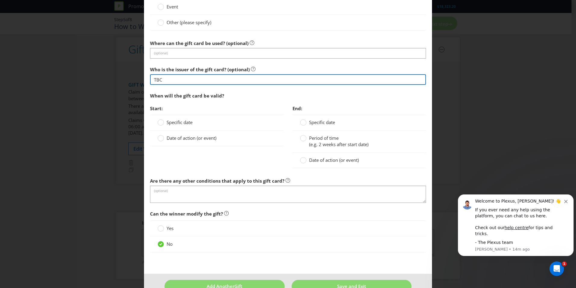
type input "TBC"
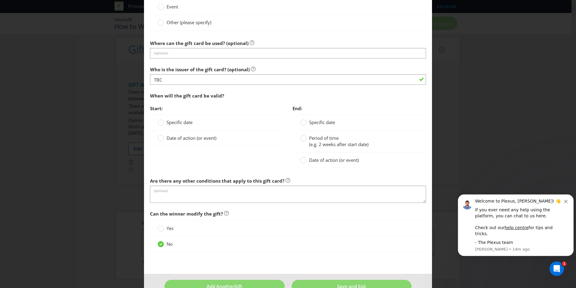
click at [160, 137] on div at bounding box center [160, 135] width 3 height 3
click at [0, 0] on input "Date of action (or event)" at bounding box center [0, 0] width 0 height 0
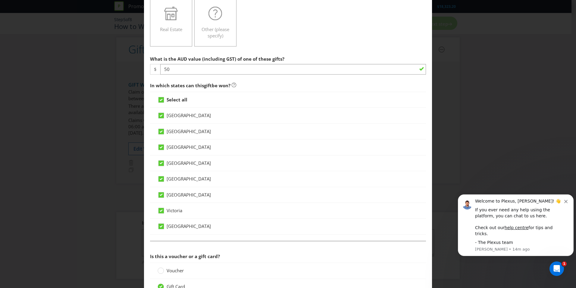
scroll to position [271, 0]
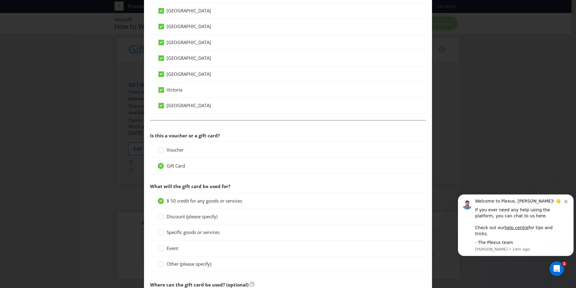
click at [162, 147] on icon at bounding box center [161, 150] width 6 height 6
click at [0, 0] on input "Voucher" at bounding box center [0, 0] width 0 height 0
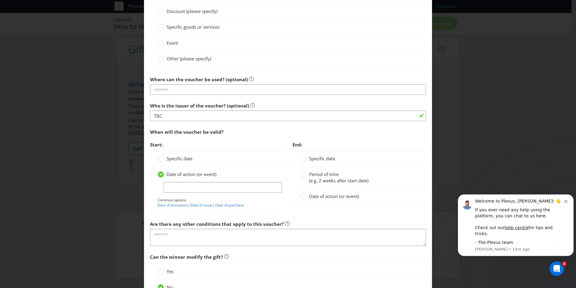
scroll to position [513, 0]
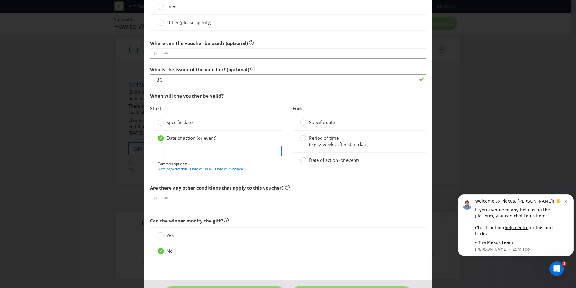
click at [233, 149] on input "text" at bounding box center [223, 151] width 118 height 11
click at [181, 119] on span "Specific date" at bounding box center [180, 122] width 26 height 6
click at [0, 0] on input "Specific date" at bounding box center [0, 0] width 0 height 0
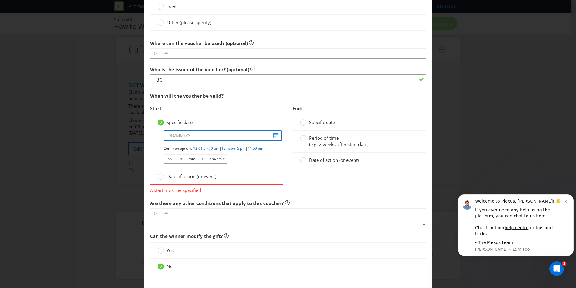
click at [273, 136] on input "text" at bounding box center [223, 135] width 118 height 11
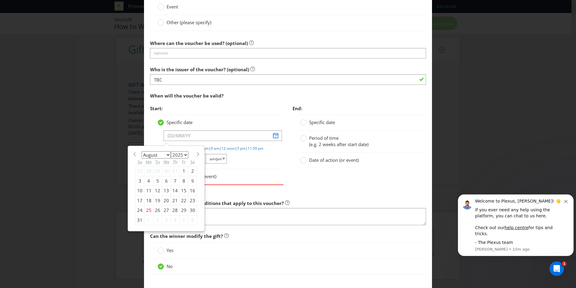
click at [198, 154] on div "January February March April May June July August September October November [D…" at bounding box center [166, 188] width 76 height 85
click at [197, 154] on span at bounding box center [198, 154] width 5 height 5
select select "9"
click at [167, 171] on div "1" at bounding box center [166, 171] width 9 height 10
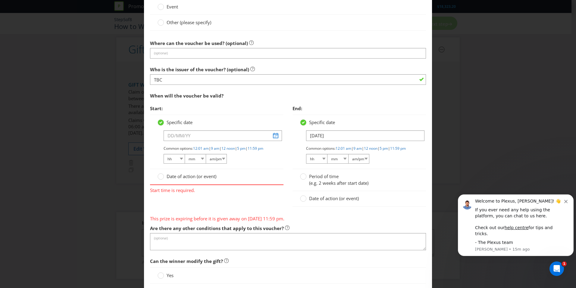
type input "[DATE]"
click at [176, 163] on select "hh 01 02 03 04 05 06 07 08 09 10 11 12" at bounding box center [174, 159] width 21 height 10
select select "06"
click at [164, 159] on select "hh 01 02 03 04 05 06 07 08 09 10 11 12" at bounding box center [174, 159] width 21 height 10
click at [197, 162] on select "mm 00 01 05 10 15 20 25 29 30 35 40 45 50 55 59" at bounding box center [195, 159] width 21 height 10
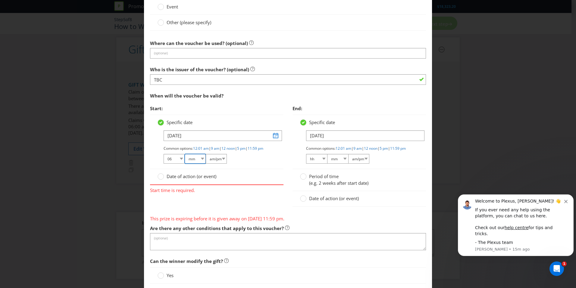
select select "00"
click at [185, 159] on select "mm 00 01 05 10 15 20 25 29 30 35 40 45 50 55 59" at bounding box center [195, 159] width 21 height 10
click at [216, 162] on select "am/pm am pm" at bounding box center [216, 159] width 21 height 10
select select "am"
click at [206, 159] on select "am/pm am pm" at bounding box center [216, 159] width 21 height 10
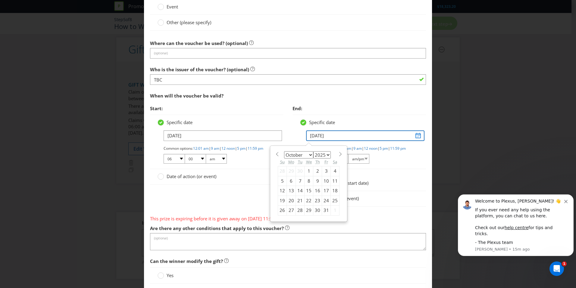
click at [416, 136] on input "[DATE]" at bounding box center [365, 135] width 118 height 11
click at [337, 150] on div "January February March April May June July August September October November [D…" at bounding box center [309, 184] width 68 height 70
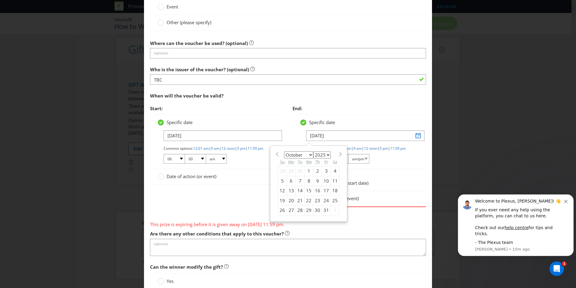
click at [338, 154] on span at bounding box center [340, 154] width 5 height 5
select select "11"
click at [306, 211] on div "31" at bounding box center [309, 210] width 9 height 10
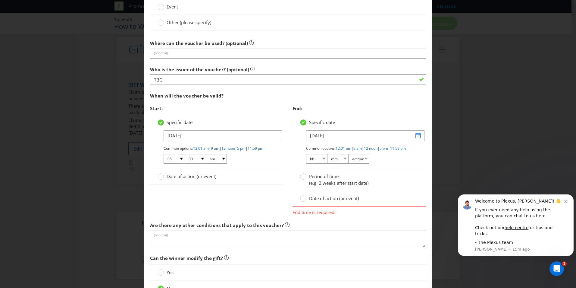
type input "[DATE]"
click at [390, 151] on link "11:59 pm" at bounding box center [398, 148] width 16 height 5
select select "11"
select select "59"
select select "pm"
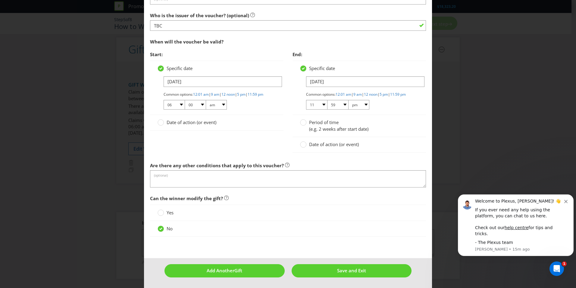
scroll to position [572, 0]
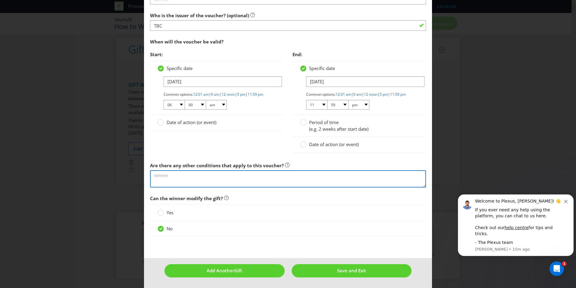
click at [233, 178] on textarea at bounding box center [288, 178] width 276 height 17
type textarea "Digital e-voucher either mastercard or visa and scaled spend"
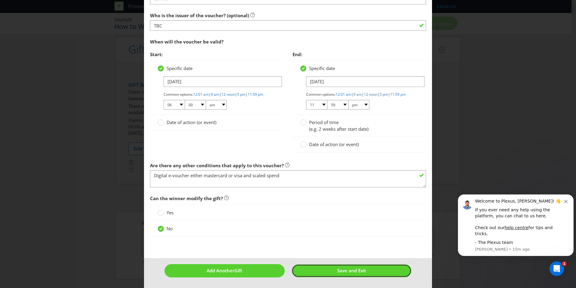
click at [328, 268] on button "Save and Exit" at bounding box center [352, 270] width 120 height 13
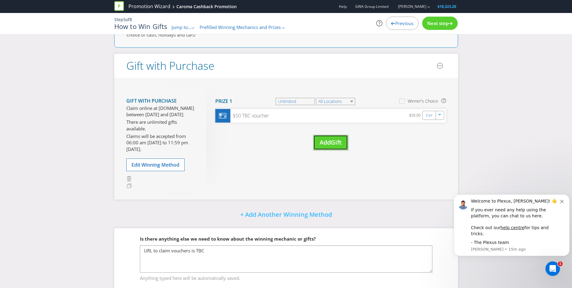
click at [329, 141] on span "Add" at bounding box center [325, 142] width 11 height 8
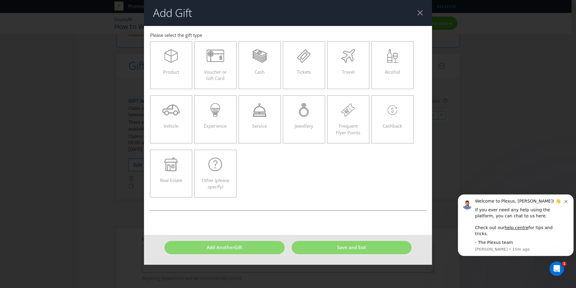
click at [213, 68] on div "Voucher or Gift Card" at bounding box center [216, 62] width 30 height 27
click at [0, 0] on input "Voucher or Gift Card" at bounding box center [0, 0] width 0 height 0
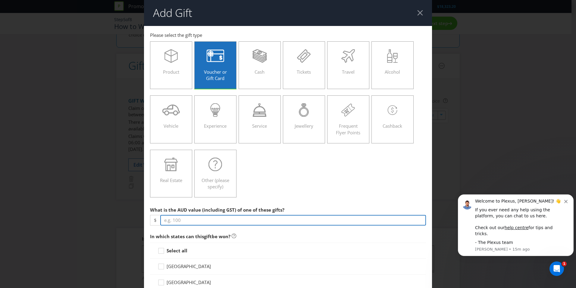
click at [189, 220] on input "number" at bounding box center [293, 220] width 266 height 11
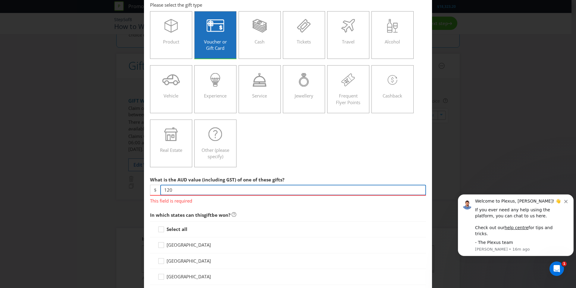
scroll to position [90, 0]
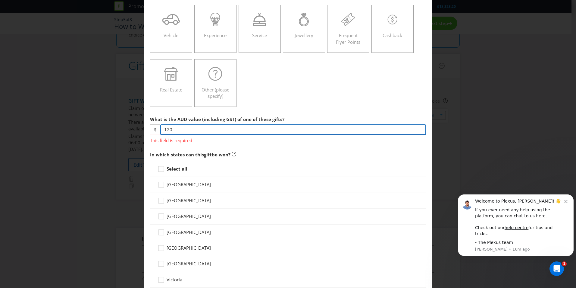
type input "120"
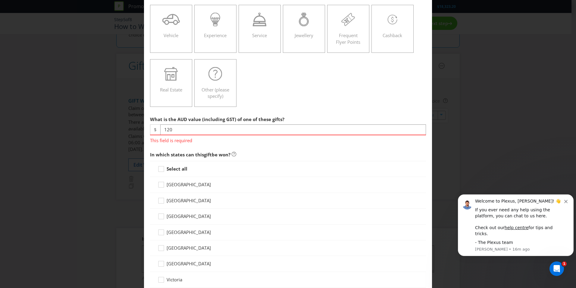
click at [173, 168] on div "Select all [GEOGRAPHIC_DATA] [GEOGRAPHIC_DATA] [GEOGRAPHIC_DATA] [GEOGRAPHIC_DA…" at bounding box center [288, 232] width 276 height 143
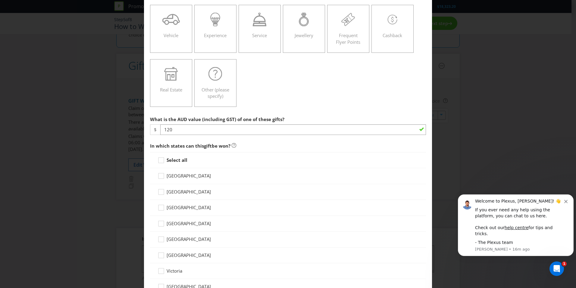
scroll to position [121, 0]
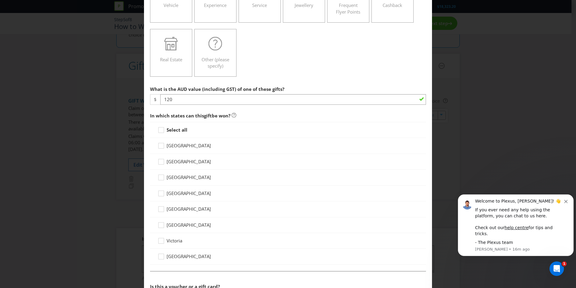
click at [160, 128] on div at bounding box center [161, 127] width 3 height 3
click at [0, 0] on input "Select all" at bounding box center [0, 0] width 0 height 0
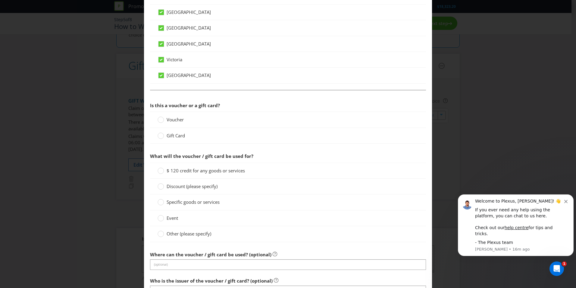
click at [161, 121] on circle at bounding box center [161, 120] width 6 height 6
click at [0, 0] on input "Voucher" at bounding box center [0, 0] width 0 height 0
click at [161, 172] on circle at bounding box center [161, 170] width 6 height 6
click at [0, 0] on input "$ 120 credit for any goods or services" at bounding box center [0, 0] width 0 height 0
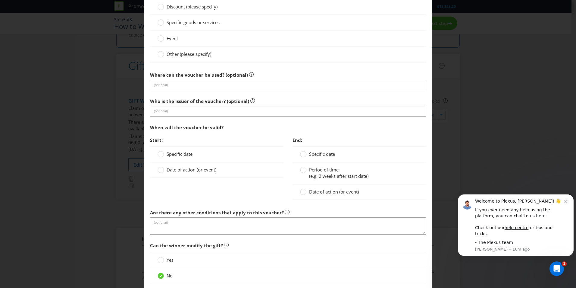
scroll to position [482, 0]
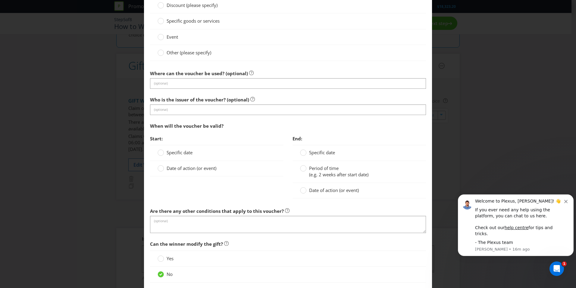
click at [164, 152] on label "Specific date" at bounding box center [176, 152] width 36 height 6
click at [0, 0] on input "Specific date" at bounding box center [0, 0] width 0 height 0
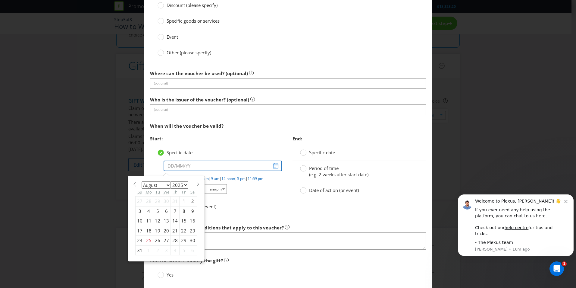
click at [273, 166] on input "text" at bounding box center [223, 165] width 118 height 11
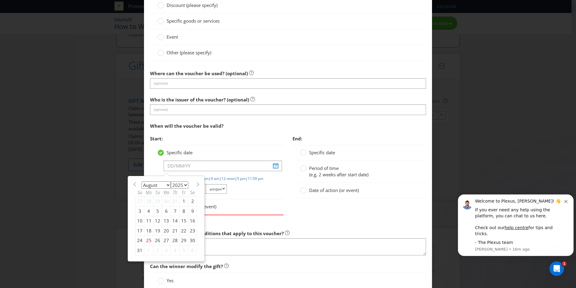
click at [196, 183] on span at bounding box center [198, 184] width 5 height 5
select select "9"
click at [165, 202] on div "1" at bounding box center [166, 201] width 9 height 10
type input "[DATE]"
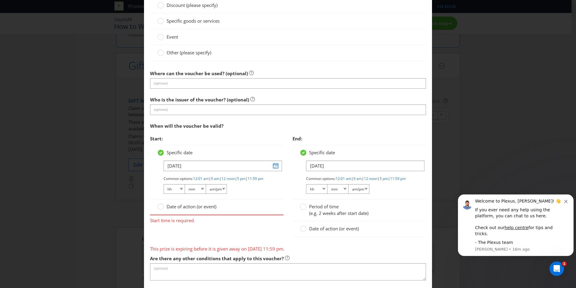
click at [217, 178] on link "9 am" at bounding box center [215, 178] width 8 height 5
select select "09"
select select "00"
select select "am"
click at [180, 194] on select "01 02 03 04 05 06 07 08 09 10 11 12" at bounding box center [174, 189] width 21 height 10
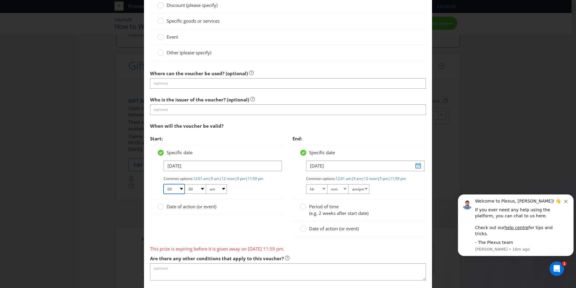
select select "06"
click at [164, 189] on select "01 02 03 04 05 06 07 08 09 10 11 12" at bounding box center [174, 189] width 21 height 10
click at [415, 168] on input "[DATE]" at bounding box center [365, 165] width 118 height 11
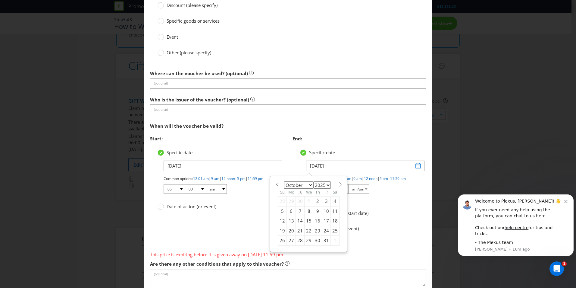
click at [338, 185] on span at bounding box center [340, 184] width 5 height 5
select select "11"
click at [305, 240] on div "31" at bounding box center [309, 240] width 9 height 10
type input "[DATE]"
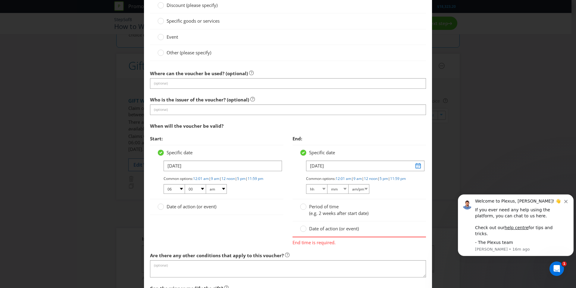
click at [390, 181] on link "11:59 pm" at bounding box center [398, 178] width 16 height 5
select select "11"
select select "59"
select select "pm"
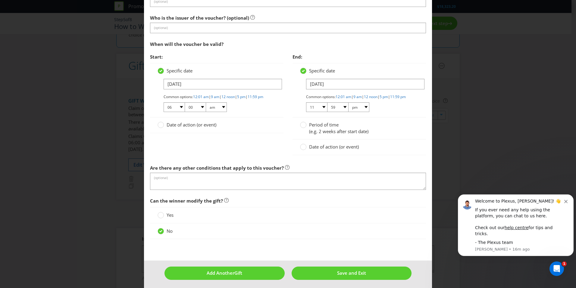
scroll to position [572, 0]
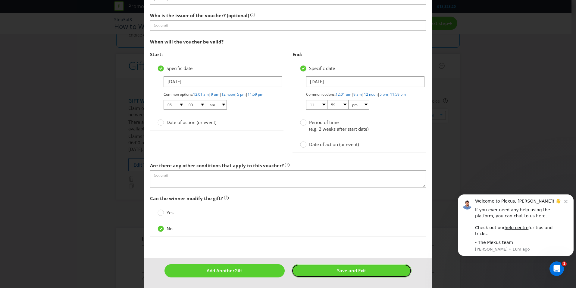
click at [337, 270] on span "Save and Exit" at bounding box center [351, 270] width 29 height 6
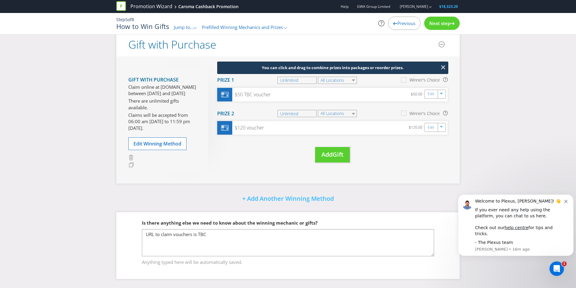
scroll to position [8, 0]
click at [330, 159] on button "Add Gift" at bounding box center [330, 154] width 35 height 15
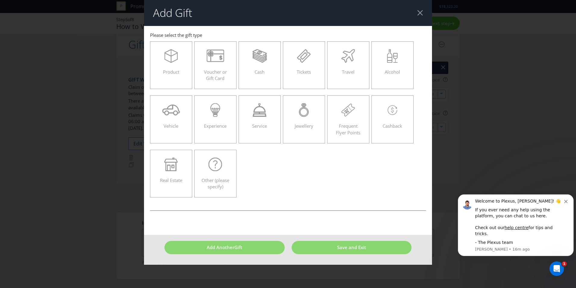
click at [215, 68] on div "Voucher or Gift Card" at bounding box center [216, 62] width 30 height 27
click at [0, 0] on input "Voucher or Gift Card" at bounding box center [0, 0] width 0 height 0
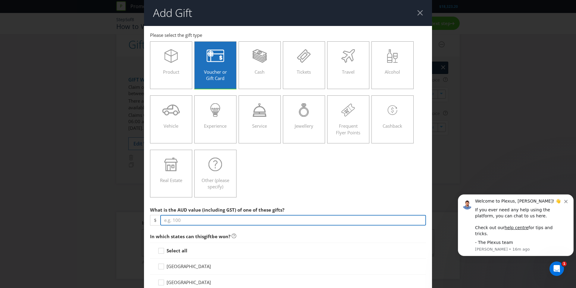
click at [257, 218] on input "number" at bounding box center [293, 220] width 266 height 11
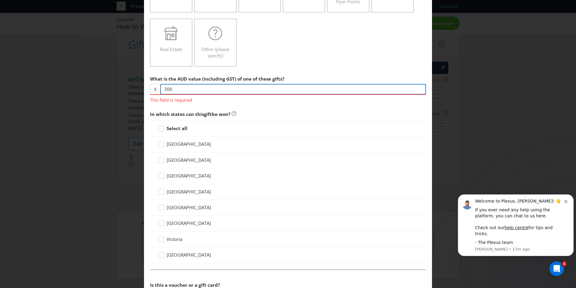
scroll to position [151, 0]
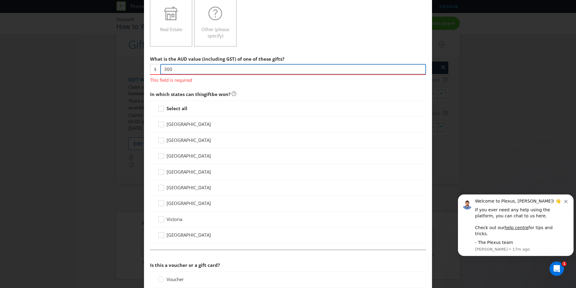
type input "300"
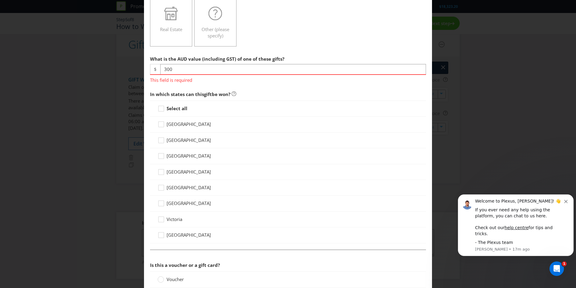
click at [159, 109] on div "Select all [GEOGRAPHIC_DATA] [GEOGRAPHIC_DATA] [GEOGRAPHIC_DATA] [GEOGRAPHIC_DA…" at bounding box center [288, 171] width 276 height 143
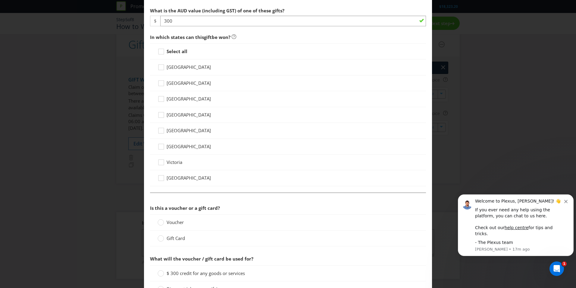
scroll to position [362, 0]
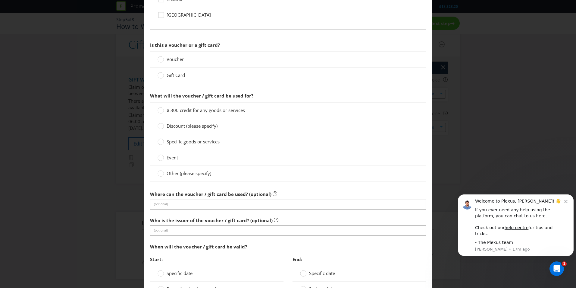
click at [160, 60] on circle at bounding box center [161, 59] width 6 height 6
click at [0, 0] on input "Voucher" at bounding box center [0, 0] width 0 height 0
click at [158, 110] on circle at bounding box center [161, 110] width 6 height 6
click at [0, 0] on input "$ 300 credit for any goods or services" at bounding box center [0, 0] width 0 height 0
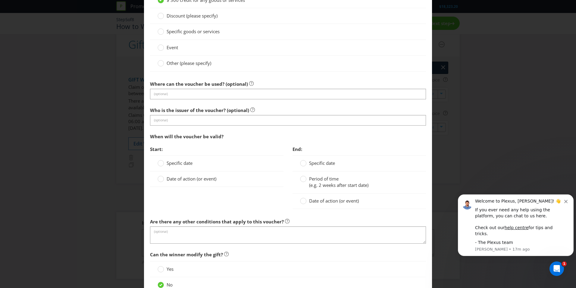
scroll to position [528, 0]
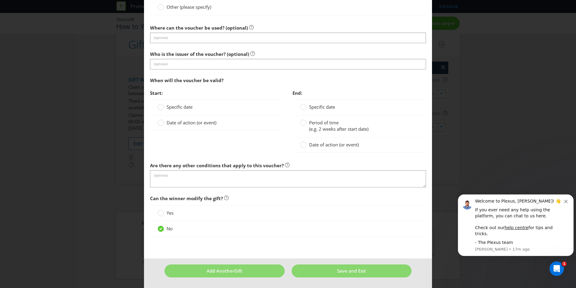
click at [182, 109] on span "Specific date" at bounding box center [180, 107] width 26 height 6
click at [0, 0] on input "Specific date" at bounding box center [0, 0] width 0 height 0
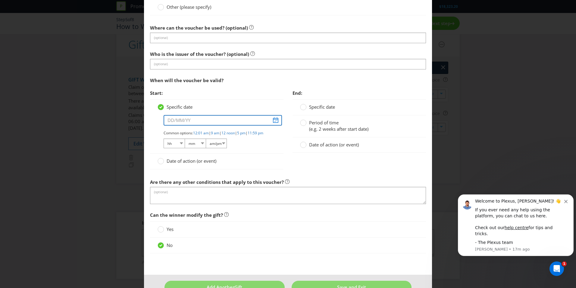
click at [276, 121] on input "text" at bounding box center [223, 120] width 118 height 11
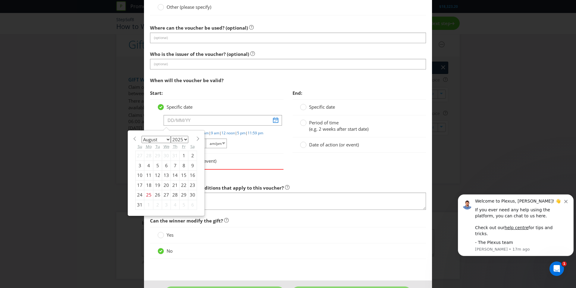
click at [193, 137] on section "January February March April May June July August September October November [D…" at bounding box center [166, 138] width 62 height 5
click at [196, 138] on span at bounding box center [198, 138] width 5 height 5
select select "9"
click at [164, 155] on div "1" at bounding box center [166, 156] width 9 height 10
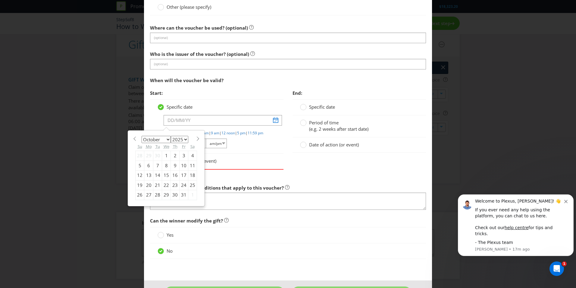
type input "[DATE]"
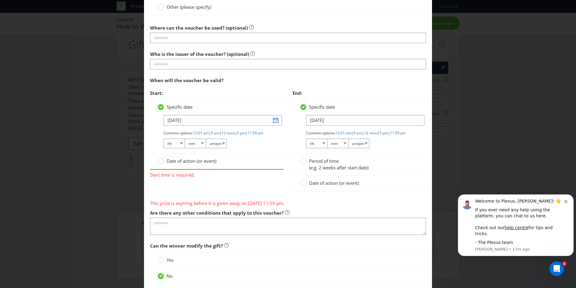
click at [217, 133] on link "9 am" at bounding box center [215, 132] width 8 height 5
select select "09"
select select "00"
select select "am"
click at [173, 148] on select "01 02 03 04 05 06 07 08 09 10 11 12" at bounding box center [174, 143] width 21 height 10
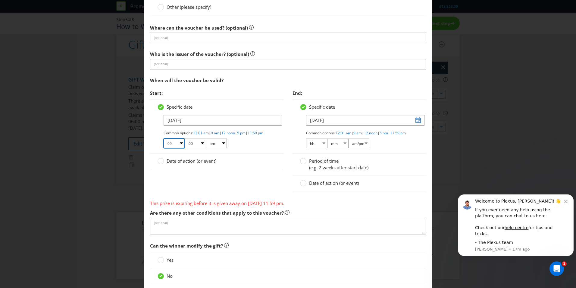
select select "06"
click at [164, 144] on select "01 02 03 04 05 06 07 08 09 10 11 12" at bounding box center [174, 143] width 21 height 10
click at [414, 120] on input "[DATE]" at bounding box center [365, 120] width 118 height 11
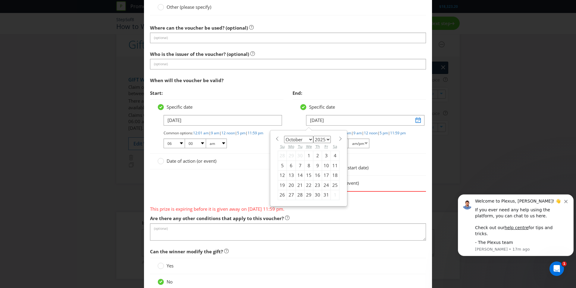
click at [338, 138] on span at bounding box center [340, 138] width 5 height 5
select select "11"
click at [305, 195] on div "31" at bounding box center [309, 195] width 9 height 10
type input "[DATE]"
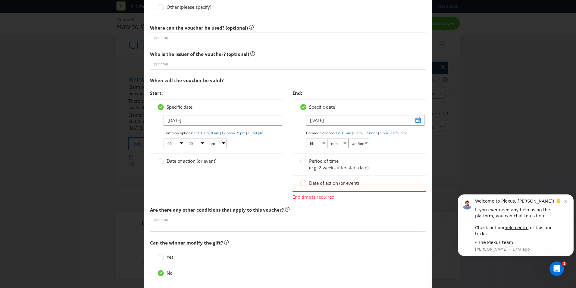
click at [390, 135] on link "11:59 pm" at bounding box center [398, 132] width 16 height 5
select select "11"
select select "59"
select select "pm"
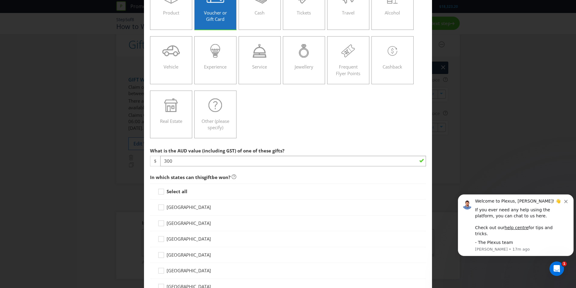
scroll to position [89, 0]
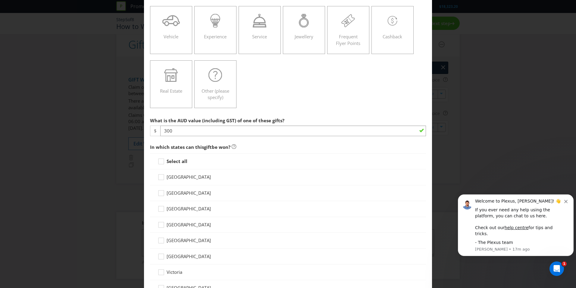
click at [159, 162] on icon at bounding box center [162, 162] width 9 height 9
click at [0, 0] on input "Select all" at bounding box center [0, 0] width 0 height 0
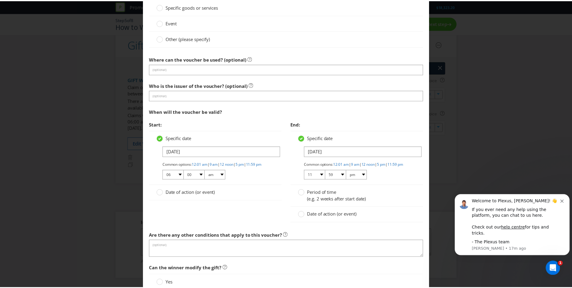
scroll to position [572, 0]
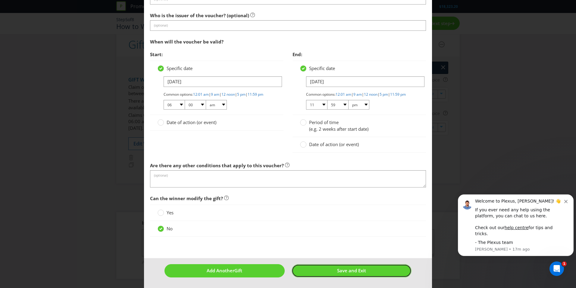
click at [356, 273] on span "Save and Exit" at bounding box center [351, 270] width 29 height 6
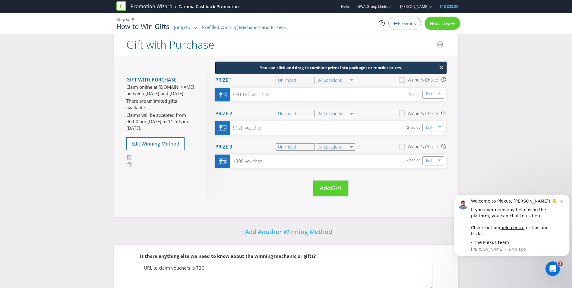
scroll to position [42, 0]
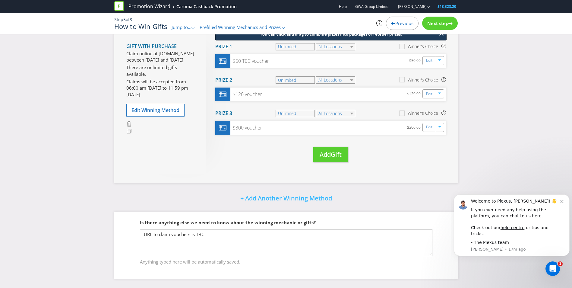
click at [451, 23] on icon at bounding box center [450, 23] width 4 height 3
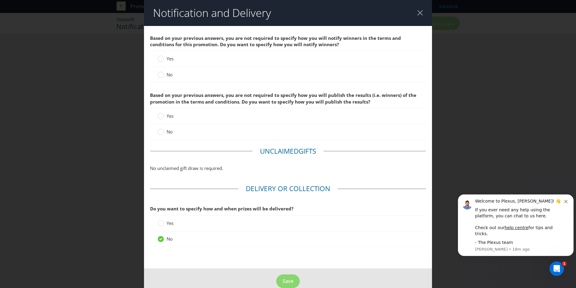
click at [161, 59] on circle at bounding box center [161, 59] width 6 height 6
click at [0, 0] on input "Yes" at bounding box center [0, 0] width 0 height 0
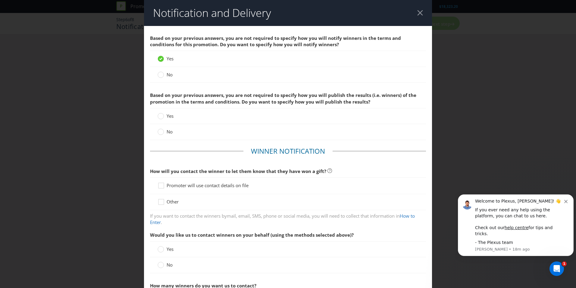
click at [159, 130] on div at bounding box center [160, 129] width 3 height 3
click at [0, 0] on input "No" at bounding box center [0, 0] width 0 height 0
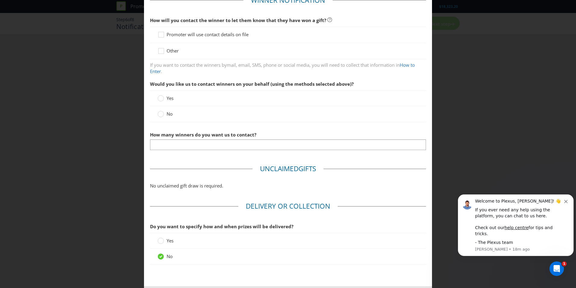
scroll to position [90, 0]
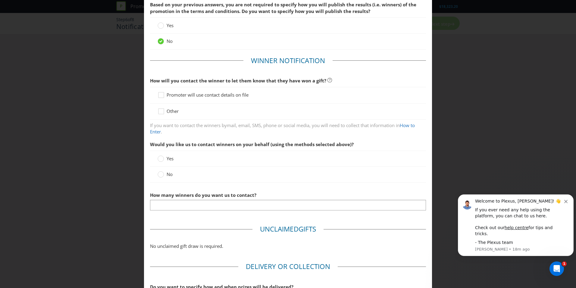
click at [162, 96] on icon at bounding box center [162, 96] width 9 height 9
click at [0, 0] on input "Promoter will use contact details on file" at bounding box center [0, 0] width 0 height 0
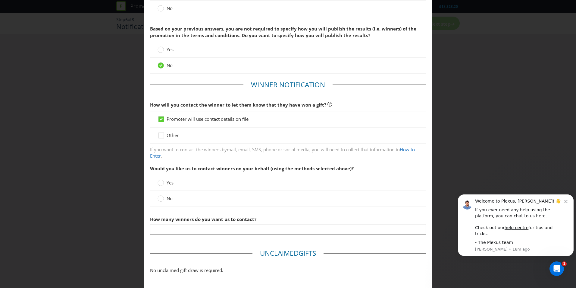
scroll to position [121, 0]
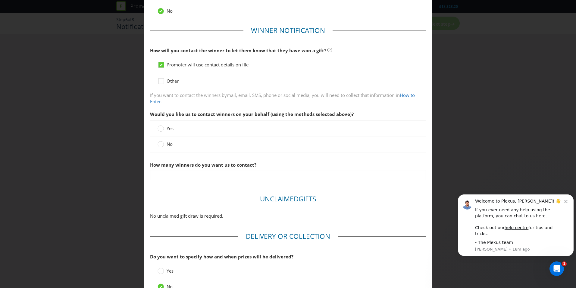
click at [158, 145] on circle at bounding box center [161, 144] width 6 height 6
click at [0, 0] on input "No" at bounding box center [0, 0] width 0 height 0
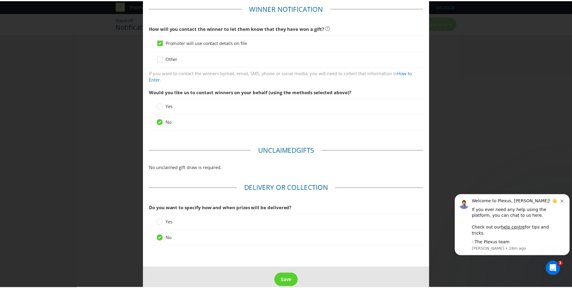
scroll to position [153, 0]
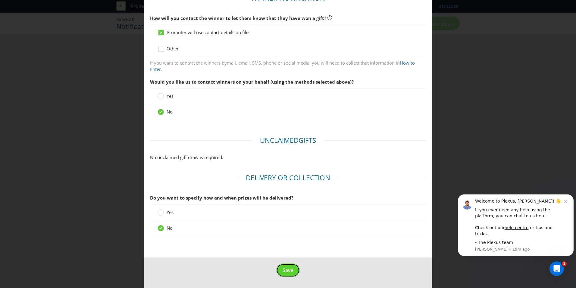
click at [283, 269] on span "Save" at bounding box center [288, 270] width 11 height 7
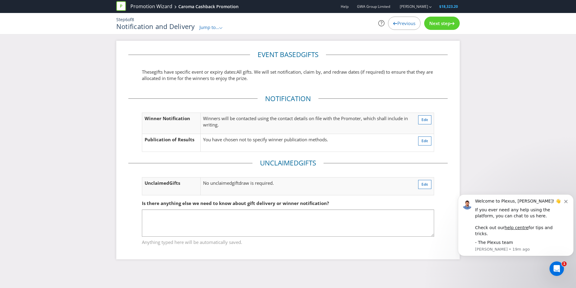
click at [451, 22] on icon at bounding box center [453, 23] width 4 height 3
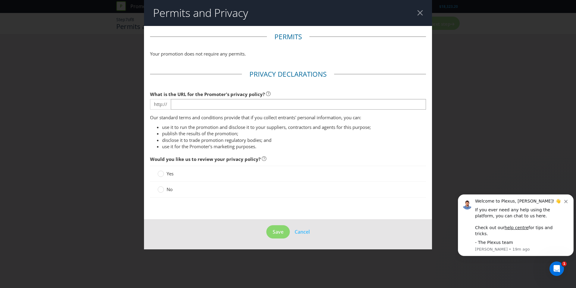
click at [227, 51] on p "Your promotion does not require any permits." at bounding box center [288, 54] width 276 height 6
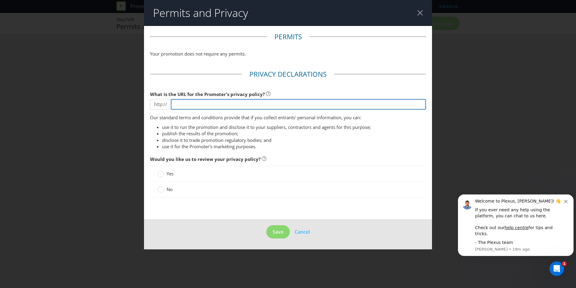
click at [172, 101] on input "text" at bounding box center [298, 104] width 255 height 11
paste input "[URL][DOMAIN_NAME]"
type input "[URL][DOMAIN_NAME]"
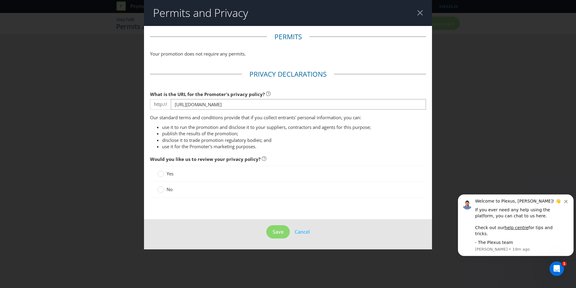
click at [163, 171] on icon at bounding box center [161, 173] width 6 height 6
click at [0, 0] on input "Yes" at bounding box center [0, 0] width 0 height 0
click at [280, 230] on span "Save" at bounding box center [278, 231] width 11 height 7
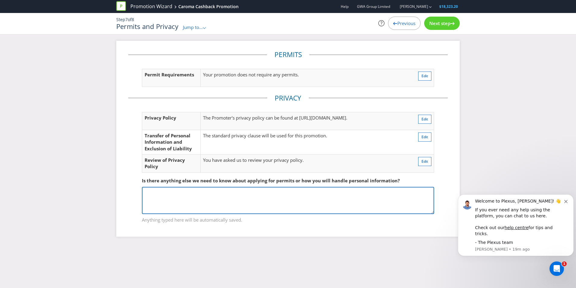
click at [235, 198] on textarea at bounding box center [288, 200] width 292 height 27
click at [251, 198] on textarea at bounding box center [288, 200] width 292 height 27
click at [307, 193] on textarea "We require a collection statement as an agency Theory of" at bounding box center [288, 200] width 292 height 27
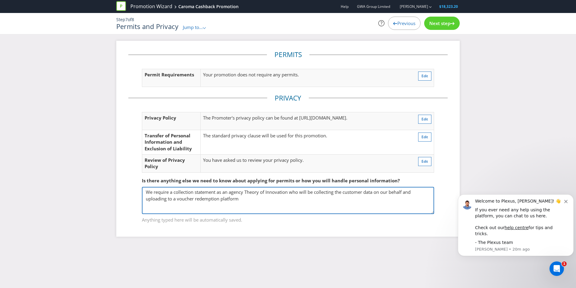
type textarea "We require a collection statement as an agency Theory of Innovation who will be…"
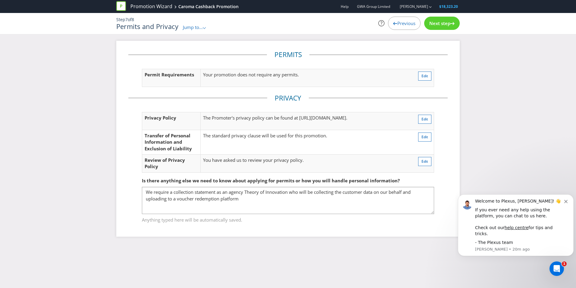
click at [442, 18] on div "Next step" at bounding box center [443, 23] width 36 height 13
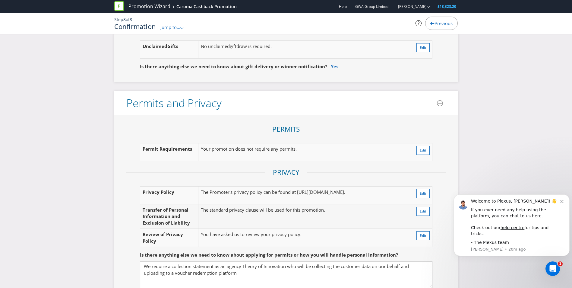
scroll to position [1387, 0]
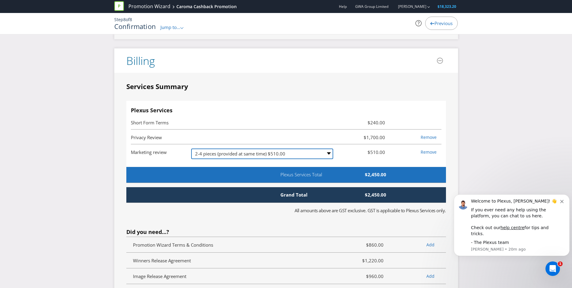
click at [329, 153] on select "-- Please Select -- 1 piece $322.00 2-4 pieces (provided at same time) $510.00 …" at bounding box center [262, 153] width 142 height 11
select select "MARKETING_REVIEW_1"
click at [191, 148] on select "-- Please Select -- 1 piece $322.00 2-4 pieces (provided at same time) $510.00 …" at bounding box center [262, 153] width 142 height 11
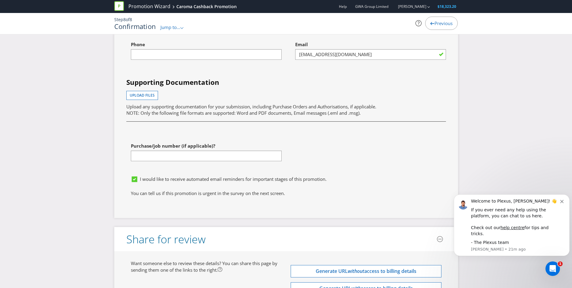
scroll to position [1779, 0]
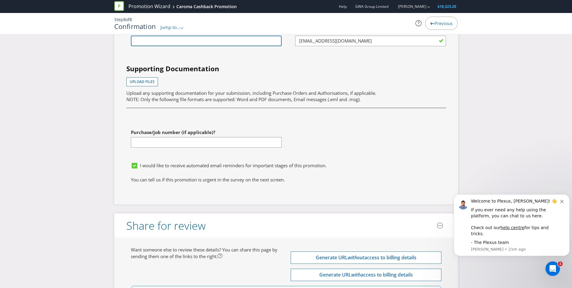
click at [222, 43] on input "text" at bounding box center [206, 41] width 151 height 11
type input "0437050882"
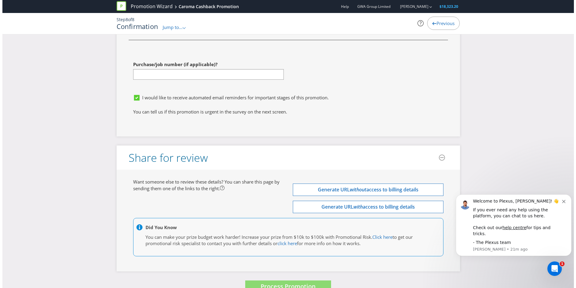
scroll to position [1861, 0]
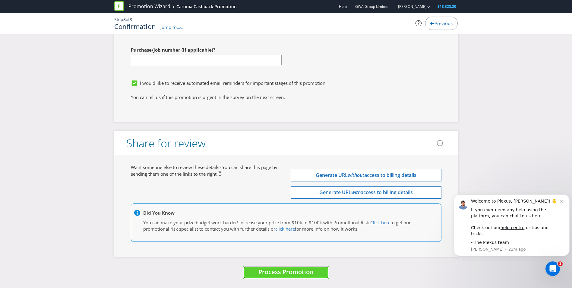
click at [295, 273] on span "Process Promotion" at bounding box center [285, 271] width 55 height 8
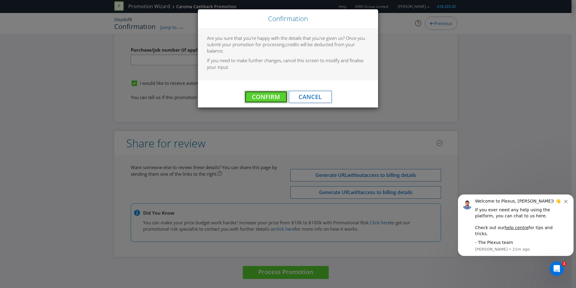
click at [260, 96] on span "Confirm" at bounding box center [266, 97] width 28 height 8
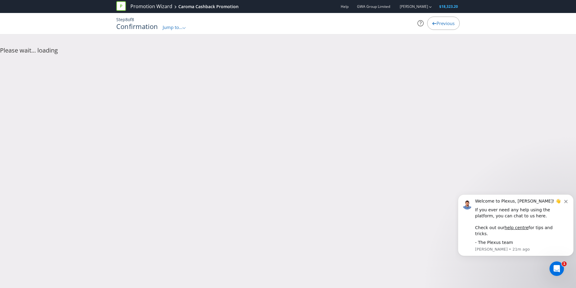
scroll to position [0, 0]
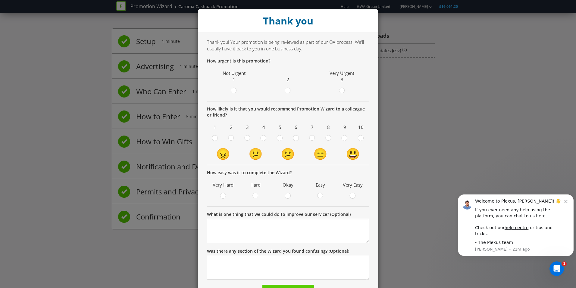
click at [341, 90] on div at bounding box center [342, 88] width 3 height 3
click at [0, 0] on input "radio" at bounding box center [0, 0] width 0 height 0
click at [327, 137] on div at bounding box center [328, 135] width 3 height 3
click at [0, 0] on input "radio" at bounding box center [0, 0] width 0 height 0
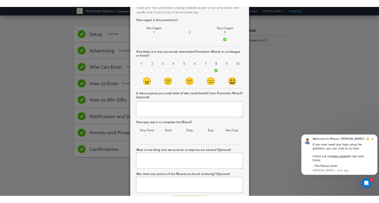
scroll to position [79, 0]
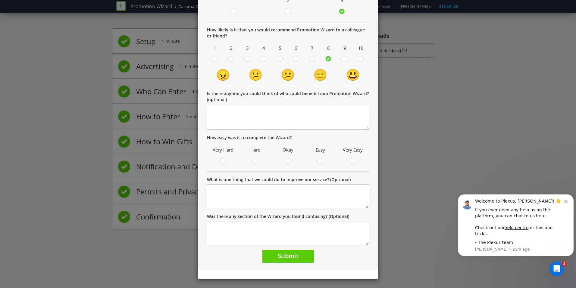
click at [320, 160] on div at bounding box center [320, 158] width 3 height 3
click at [0, 0] on input "radio" at bounding box center [0, 0] width 0 height 0
click at [307, 252] on button "Submit" at bounding box center [289, 256] width 52 height 13
